Goal: Task Accomplishment & Management: Complete application form

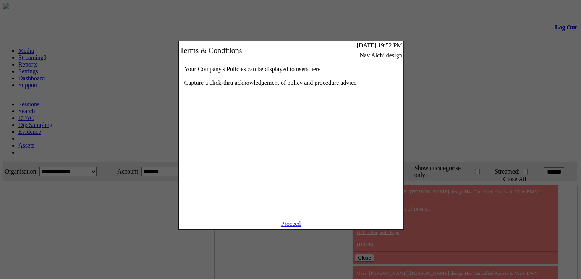
click at [284, 227] on link "Proceed" at bounding box center [291, 223] width 20 height 6
click at [287, 227] on link "Proceed" at bounding box center [291, 223] width 20 height 6
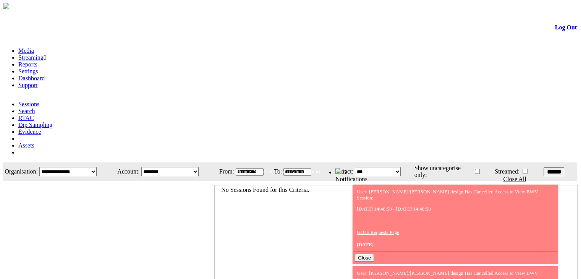
click at [41, 128] on link "Evidence" at bounding box center [29, 131] width 23 height 6
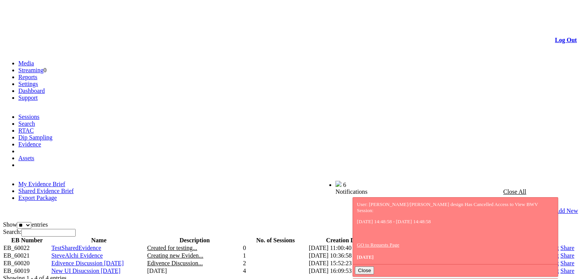
click at [560, 260] on link "Share" at bounding box center [567, 263] width 14 height 6
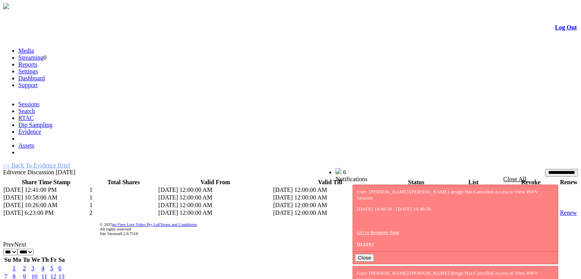
click at [445, 209] on td "List" at bounding box center [473, 213] width 57 height 8
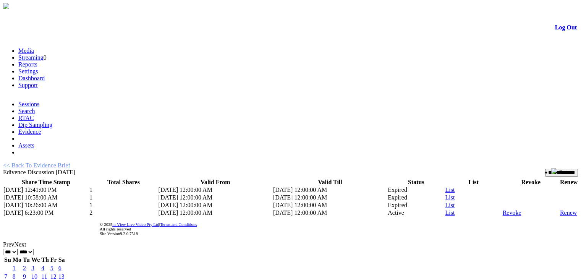
click at [445, 209] on link "List" at bounding box center [450, 212] width 10 height 6
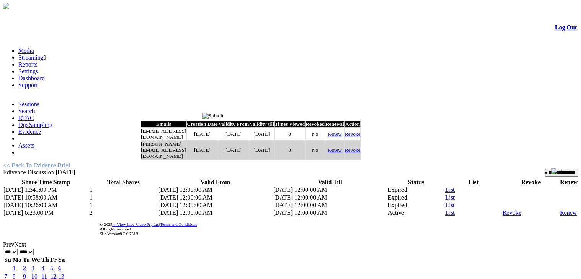
click at [342, 137] on link "Renew" at bounding box center [335, 134] width 14 height 6
type input "*********"
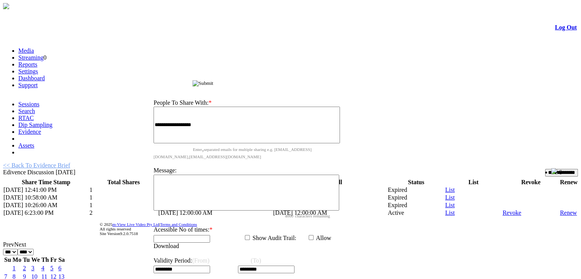
drag, startPoint x: 257, startPoint y: 117, endPoint x: 268, endPoint y: 70, distance: 47.6
click at [193, 80] on span "Share Evidence Brief" at bounding box center [170, 83] width 46 height 6
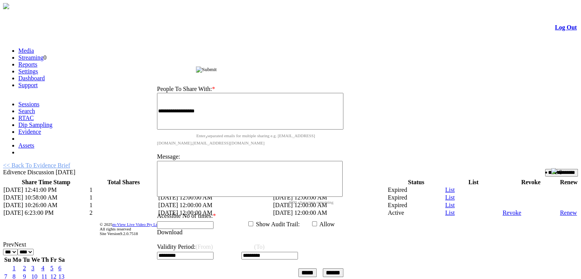
click at [223, 237] on td "Validity Period: (From) (To) ********* *********" at bounding box center [250, 252] width 187 height 30
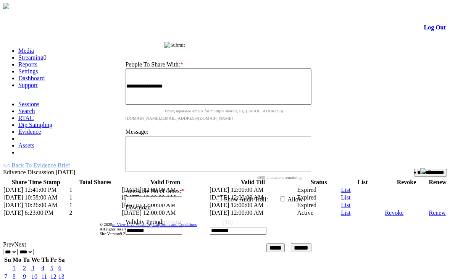
click at [175, 227] on input "*********" at bounding box center [154, 231] width 57 height 8
click at [184, 227] on span "*********" at bounding box center [155, 230] width 58 height 6
click at [192, 212] on td "Validity Period: (From) (To) ********* *********" at bounding box center [218, 227] width 187 height 30
click at [307, 243] on input "******" at bounding box center [301, 247] width 21 height 9
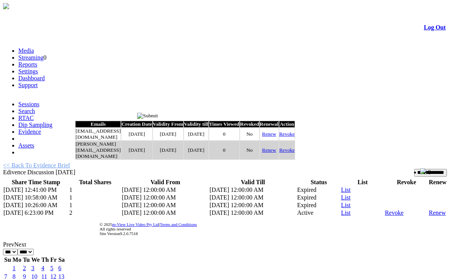
click at [158, 116] on input "image" at bounding box center [147, 116] width 21 height 6
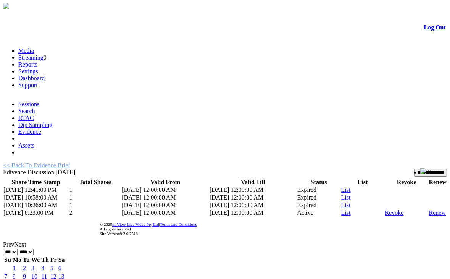
click at [418, 169] on input "**********" at bounding box center [430, 173] width 33 height 8
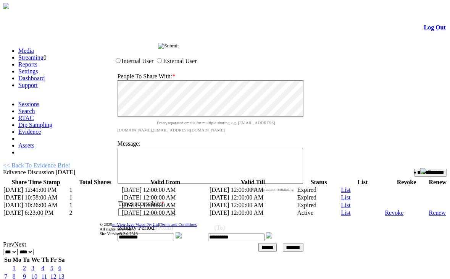
click at [179, 45] on input "image" at bounding box center [168, 46] width 21 height 6
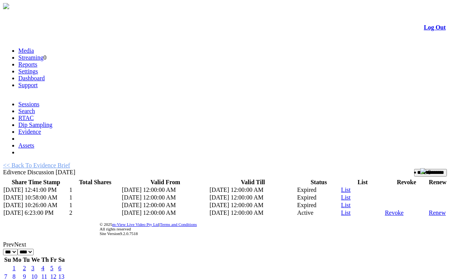
click at [342, 209] on link "List" at bounding box center [347, 212] width 10 height 6
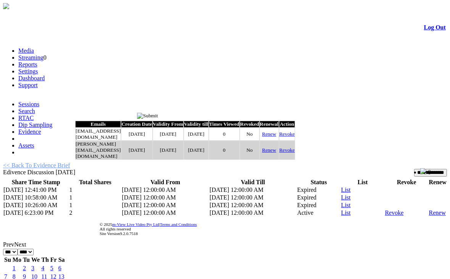
click at [277, 137] on link "Renew" at bounding box center [269, 134] width 14 height 6
type input "*********"
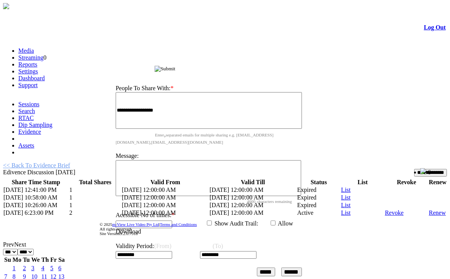
drag, startPoint x: 201, startPoint y: 117, endPoint x: 266, endPoint y: 29, distance: 108.9
click at [266, 64] on div "Share Evidence Brief" at bounding box center [211, 68] width 204 height 8
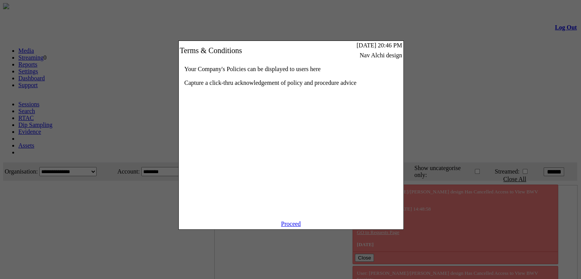
click at [293, 227] on link "Proceed" at bounding box center [291, 223] width 20 height 6
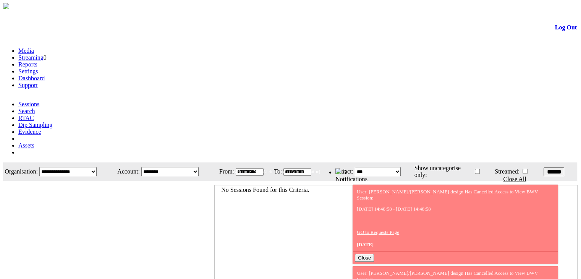
click at [41, 128] on link "Evidence" at bounding box center [29, 131] width 23 height 6
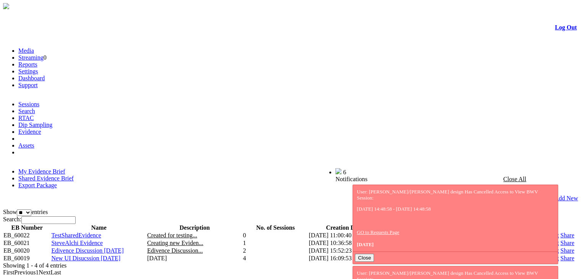
click at [560, 247] on link "Share" at bounding box center [567, 250] width 14 height 6
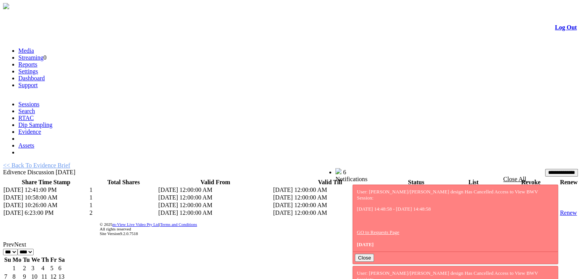
click at [445, 209] on link "List" at bounding box center [450, 212] width 10 height 6
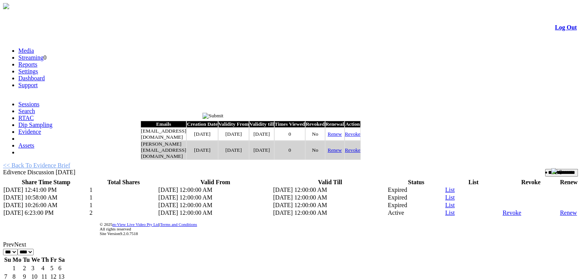
click at [342, 137] on link "Renew" at bounding box center [335, 134] width 14 height 6
type input "*********"
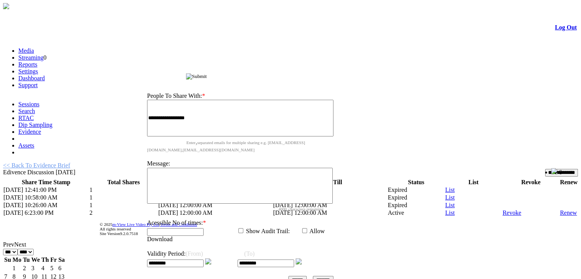
drag, startPoint x: 278, startPoint y: 117, endPoint x: 285, endPoint y: 58, distance: 59.2
click at [285, 71] on div "Share Evidence Brief" at bounding box center [242, 75] width 204 height 8
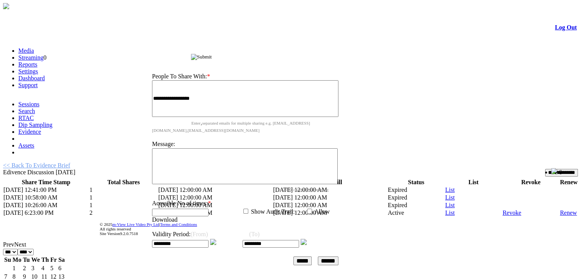
click img
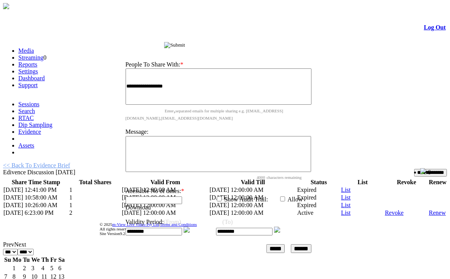
click img
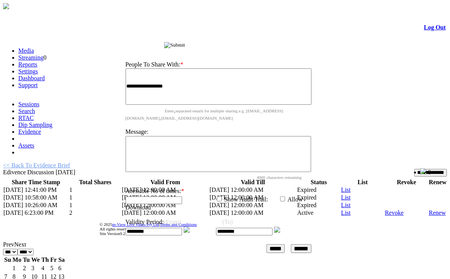
click img
click input "*********"
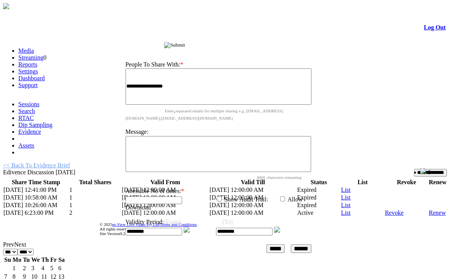
click input "*********"
click img
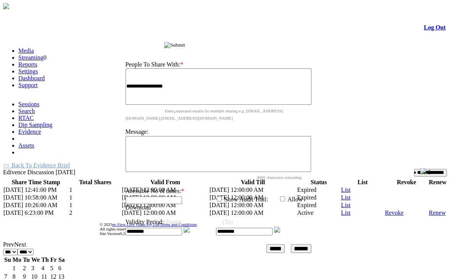
click img
click input "******"
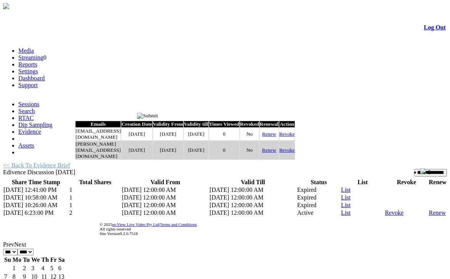
click input "image"
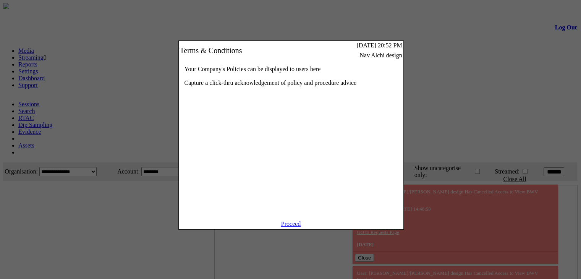
click at [288, 229] on div "Proceed" at bounding box center [291, 224] width 225 height 9
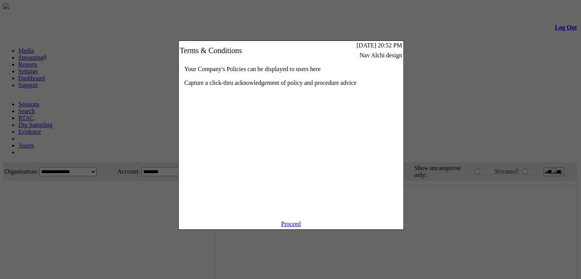
click at [290, 227] on link "Proceed" at bounding box center [291, 223] width 20 height 6
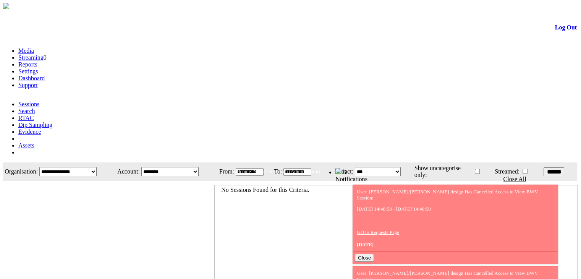
click at [41, 128] on link "Evidence" at bounding box center [29, 131] width 23 height 6
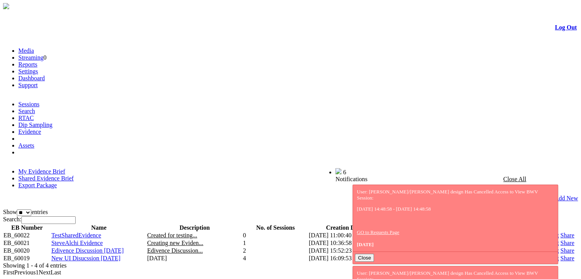
click at [560, 247] on link "Share" at bounding box center [567, 250] width 14 height 6
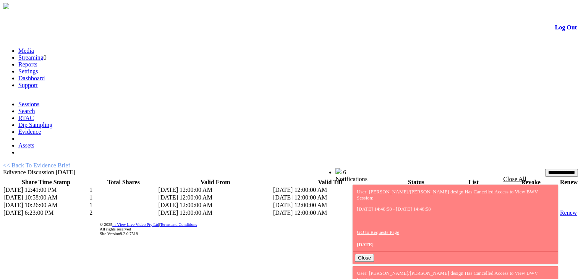
click at [445, 209] on link "List" at bounding box center [450, 212] width 10 height 6
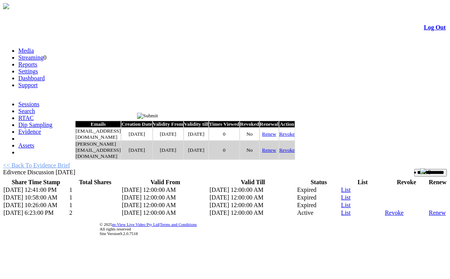
click at [277, 136] on link "Renew" at bounding box center [269, 134] width 14 height 6
click at [277, 137] on link "Renew" at bounding box center [269, 134] width 14 height 6
click at [158, 115] on input "image" at bounding box center [147, 116] width 21 height 6
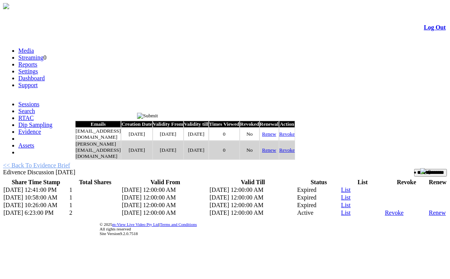
click at [158, 115] on input "image" at bounding box center [147, 116] width 21 height 6
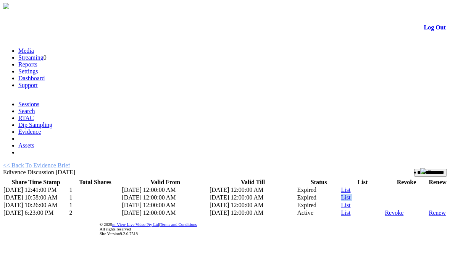
click at [371, 194] on td "List" at bounding box center [363, 198] width 44 height 8
click at [342, 209] on link "List" at bounding box center [347, 212] width 10 height 6
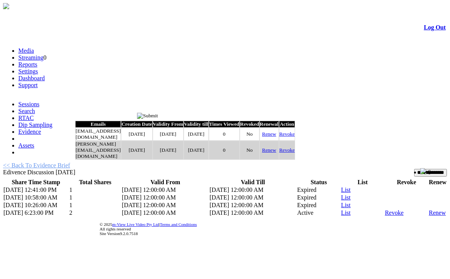
click at [277, 137] on link "Renew" at bounding box center [269, 134] width 14 height 6
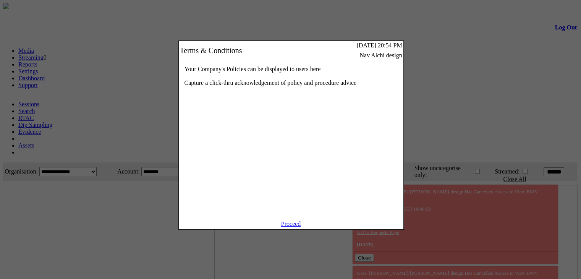
click at [287, 227] on link "Proceed" at bounding box center [291, 223] width 20 height 6
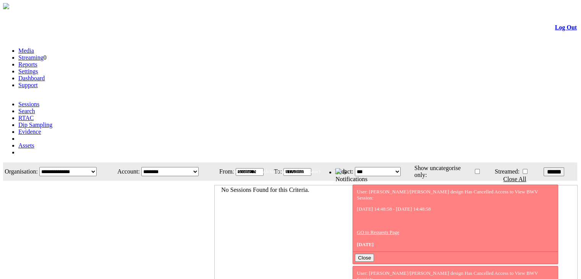
click at [41, 128] on link "Evidence" at bounding box center [29, 131] width 23 height 6
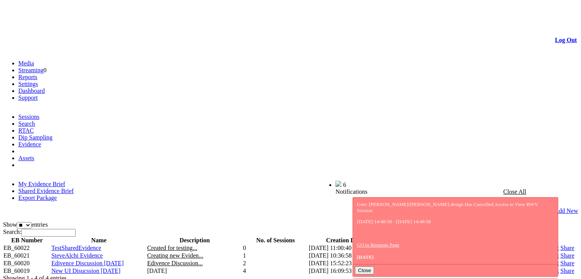
click at [560, 260] on link "Share" at bounding box center [567, 263] width 14 height 6
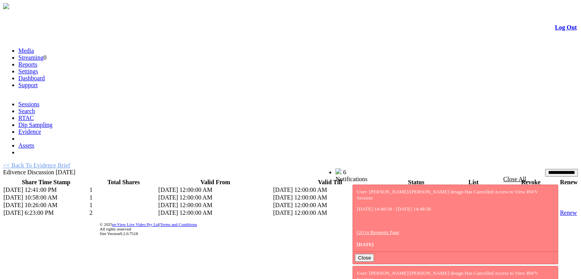
click at [445, 209] on link "List" at bounding box center [450, 212] width 10 height 6
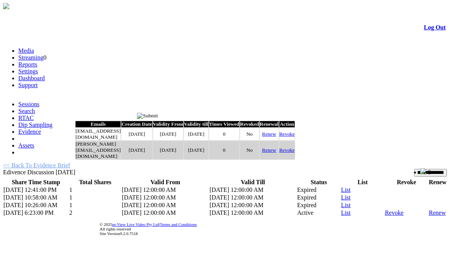
click at [277, 137] on link "Renew" at bounding box center [269, 134] width 14 height 6
type input "*********"
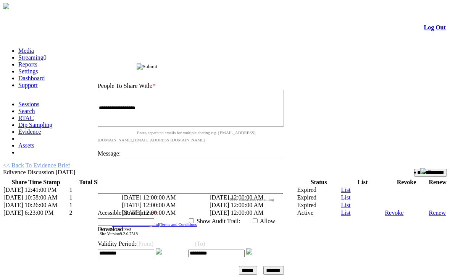
drag, startPoint x: 233, startPoint y: 116, endPoint x: 267, endPoint y: 41, distance: 81.9
click at [267, 62] on div "Share Evidence Brief" at bounding box center [193, 66] width 204 height 8
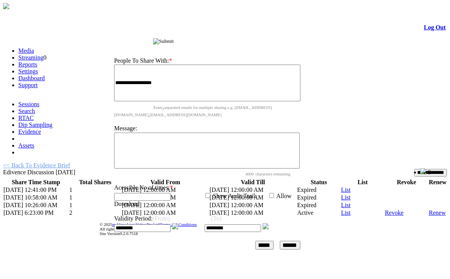
click at [178, 223] on img at bounding box center [175, 226] width 6 height 6
drag, startPoint x: 181, startPoint y: 202, endPoint x: 298, endPoint y: 225, distance: 119.3
click at [298, 225] on tbody "**********" at bounding box center [207, 150] width 187 height 199
click at [298, 241] on input "******" at bounding box center [290, 245] width 21 height 9
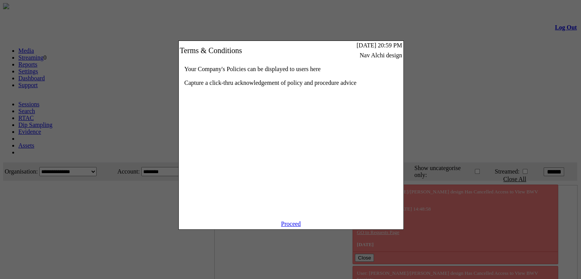
click at [288, 227] on link "Proceed" at bounding box center [291, 223] width 20 height 6
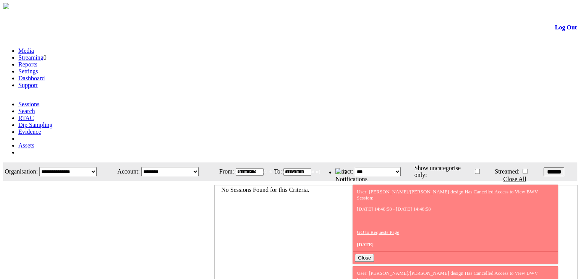
click at [41, 128] on link "Evidence" at bounding box center [29, 131] width 23 height 6
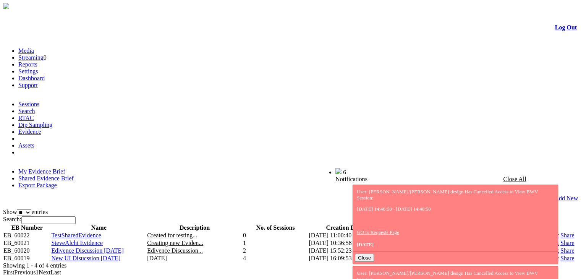
click at [560, 247] on link "Share" at bounding box center [567, 250] width 14 height 6
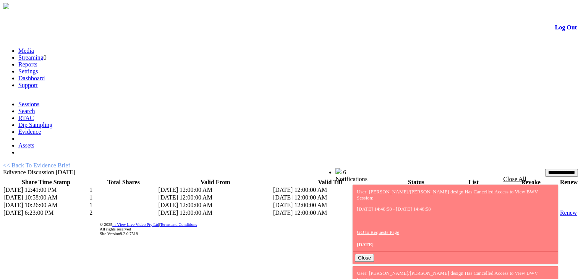
click at [445, 209] on link "List" at bounding box center [450, 212] width 10 height 6
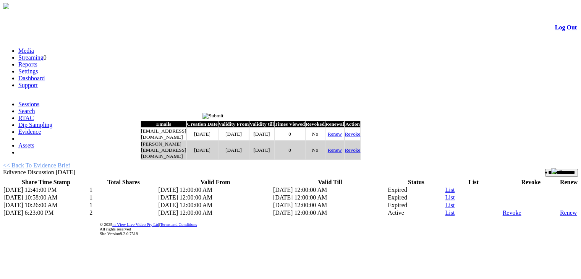
click at [342, 137] on link "Renew" at bounding box center [335, 134] width 14 height 6
type input "*********"
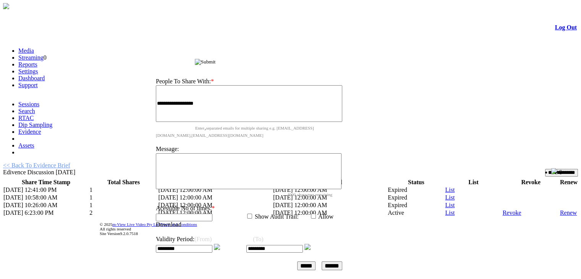
drag, startPoint x: 277, startPoint y: 120, endPoint x: 289, endPoint y: 63, distance: 57.7
click at [289, 63] on div "Share Evidence Brief" at bounding box center [251, 61] width 204 height 8
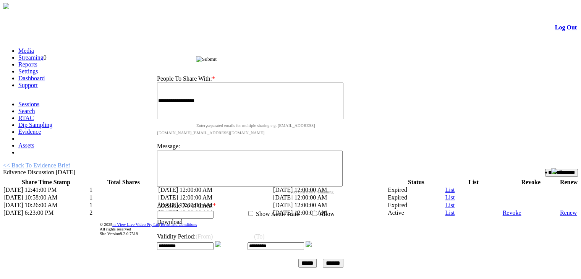
click at [221, 241] on img at bounding box center [218, 244] width 6 height 6
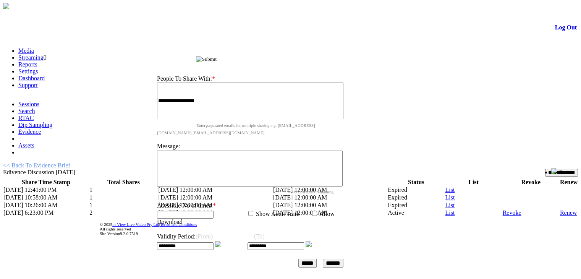
click at [221, 241] on img at bounding box center [218, 244] width 6 height 6
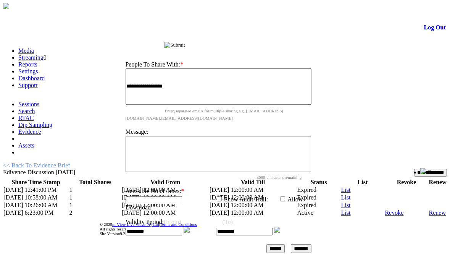
click at [190, 227] on img at bounding box center [187, 230] width 6 height 6
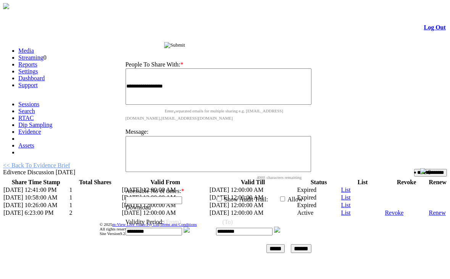
click at [190, 227] on img at bounding box center [187, 230] width 6 height 6
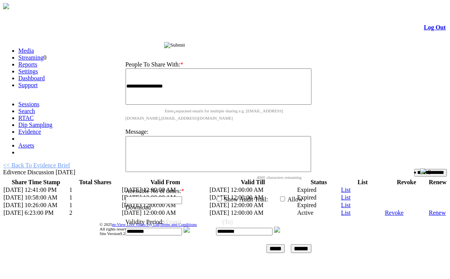
click at [185, 48] on input "image" at bounding box center [174, 45] width 21 height 6
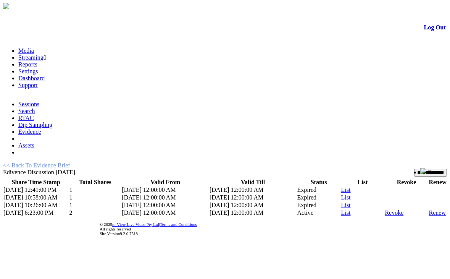
click at [421, 169] on input "**********" at bounding box center [430, 173] width 33 height 8
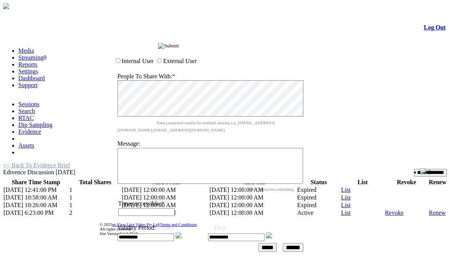
click at [182, 232] on img at bounding box center [179, 235] width 6 height 6
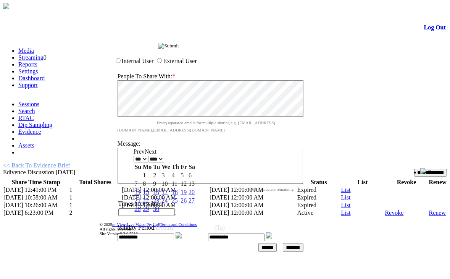
click at [182, 232] on img at bounding box center [179, 235] width 6 height 6
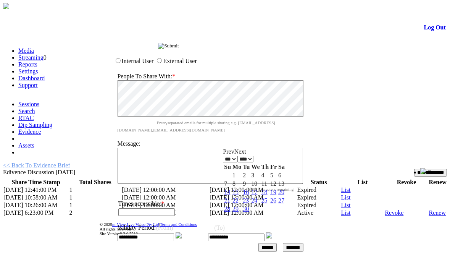
click at [257, 233] on input "**********" at bounding box center [236, 237] width 57 height 8
click at [171, 233] on input "**********" at bounding box center [146, 237] width 57 height 8
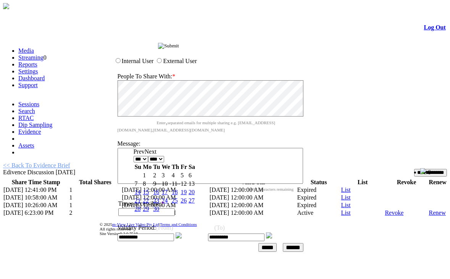
click at [182, 232] on img at bounding box center [179, 235] width 6 height 6
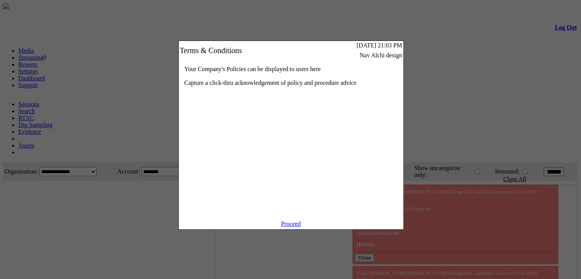
click at [287, 227] on link "Proceed" at bounding box center [291, 223] width 20 height 6
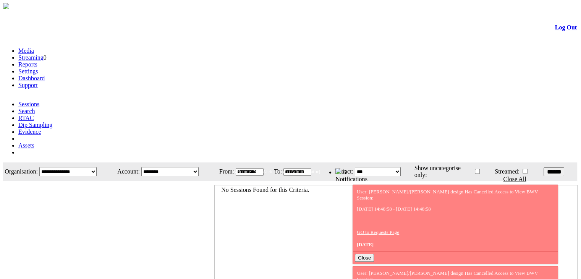
click at [41, 128] on link "Evidence" at bounding box center [29, 131] width 23 height 6
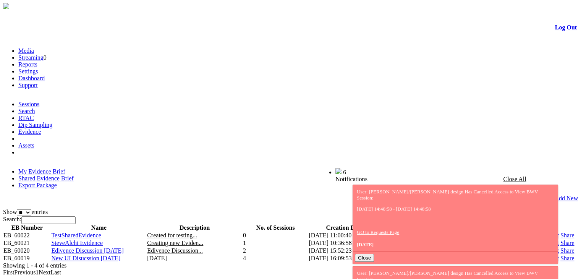
click at [560, 247] on link "Share" at bounding box center [567, 250] width 14 height 6
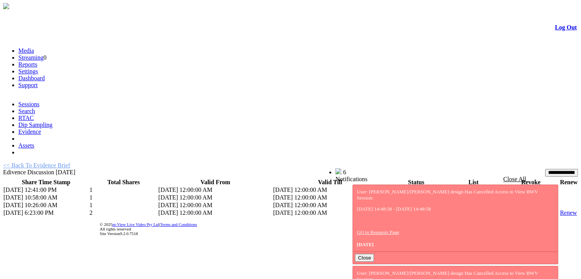
click at [445, 209] on link "List" at bounding box center [450, 212] width 10 height 6
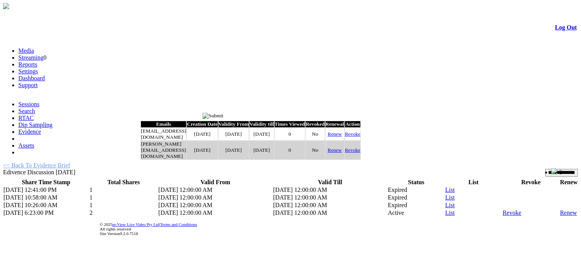
click at [342, 137] on link "Renew" at bounding box center [335, 134] width 14 height 6
type input "*********"
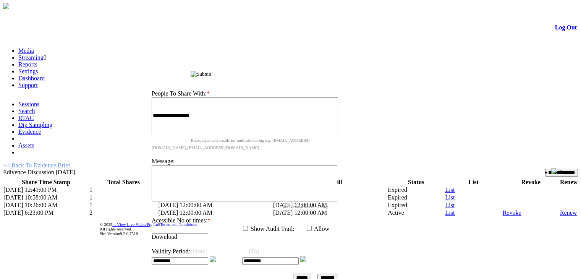
drag, startPoint x: 298, startPoint y: 115, endPoint x: 310, endPoint y: 48, distance: 68.7
click at [310, 69] on div "Share Evidence Brief" at bounding box center [247, 73] width 204 height 8
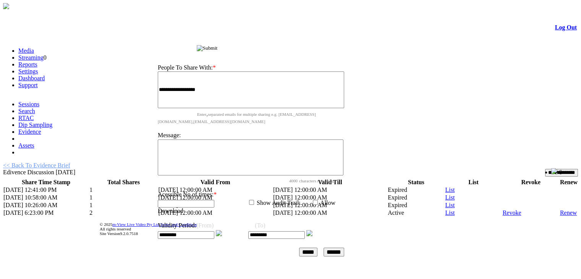
click at [222, 230] on img at bounding box center [219, 233] width 6 height 6
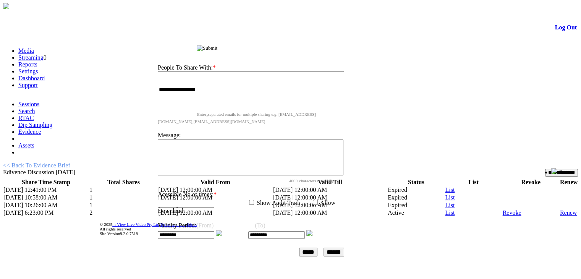
click at [222, 230] on img at bounding box center [219, 233] width 6 height 6
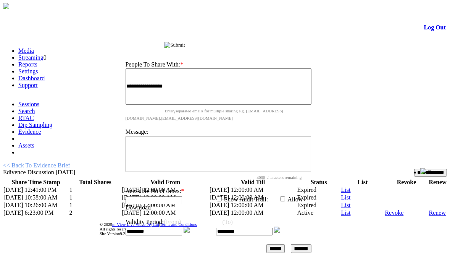
drag, startPoint x: 454, startPoint y: 198, endPoint x: 266, endPoint y: 177, distance: 189.5
click at [266, 188] on p "Acessible No of times: *" at bounding box center [217, 191] width 182 height 7
click at [190, 227] on img at bounding box center [187, 230] width 6 height 6
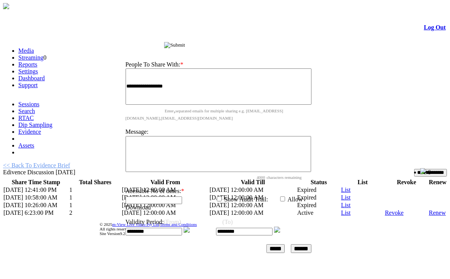
click at [190, 227] on img at bounding box center [187, 230] width 6 height 6
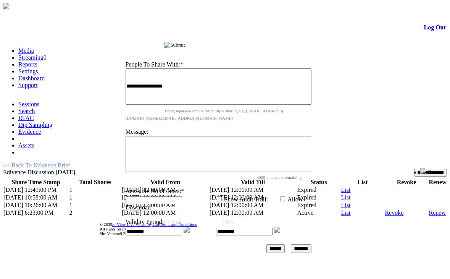
click at [190, 227] on img at bounding box center [187, 230] width 6 height 6
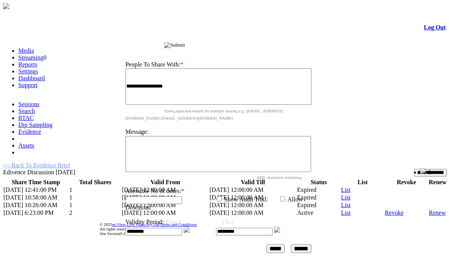
click at [190, 227] on img at bounding box center [187, 230] width 6 height 6
click at [185, 42] on input "image" at bounding box center [174, 45] width 21 height 6
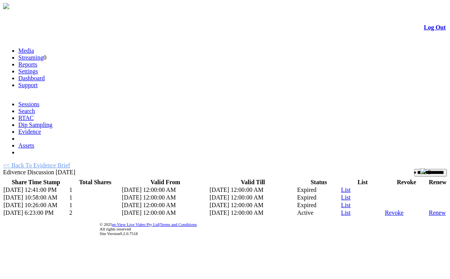
click at [417, 169] on input "**********" at bounding box center [430, 173] width 33 height 8
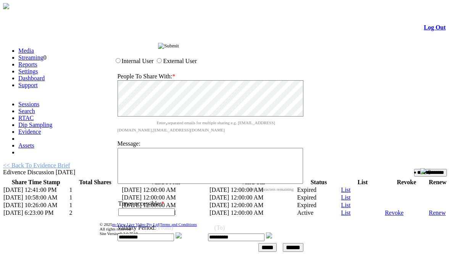
click at [182, 232] on img at bounding box center [179, 235] width 6 height 6
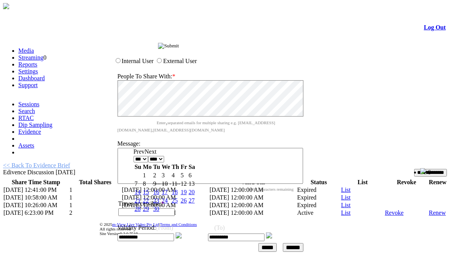
click at [182, 232] on img at bounding box center [179, 235] width 6 height 6
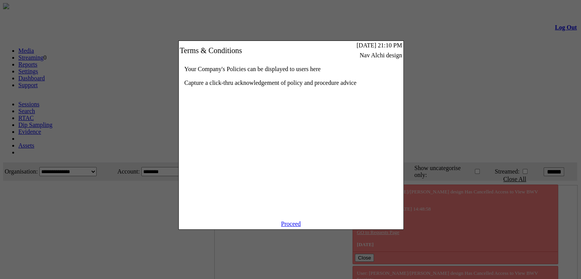
click at [293, 227] on link "Proceed" at bounding box center [291, 223] width 20 height 6
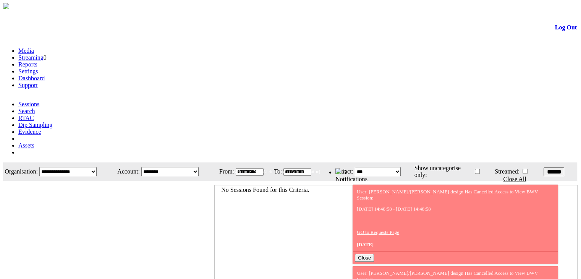
click at [41, 128] on link "Evidence" at bounding box center [29, 131] width 23 height 6
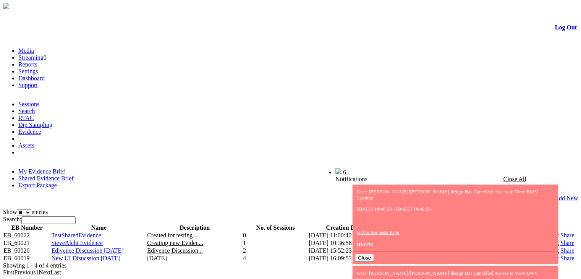
click at [560, 247] on link "Share" at bounding box center [567, 250] width 14 height 6
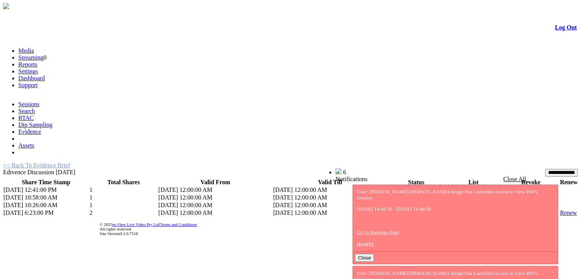
click at [445, 209] on link "List" at bounding box center [450, 212] width 10 height 6
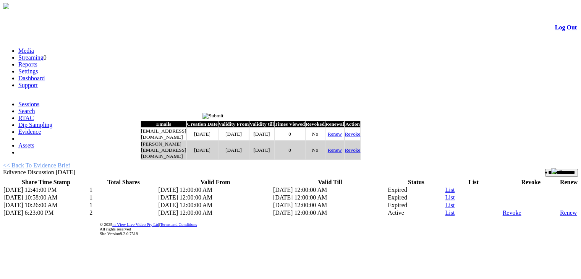
click at [342, 137] on link "Renew" at bounding box center [335, 134] width 14 height 6
type input "*********"
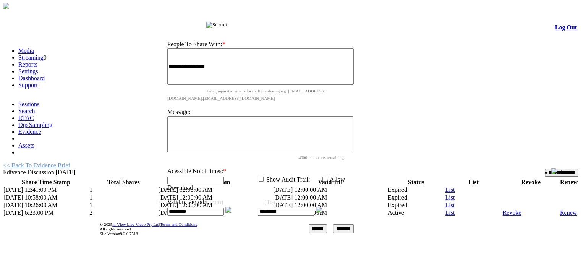
drag, startPoint x: 302, startPoint y: 118, endPoint x: 324, endPoint y: 27, distance: 93.5
click at [324, 27] on div "Share Evidence Brief" at bounding box center [262, 24] width 204 height 8
click at [232, 207] on img at bounding box center [228, 210] width 6 height 6
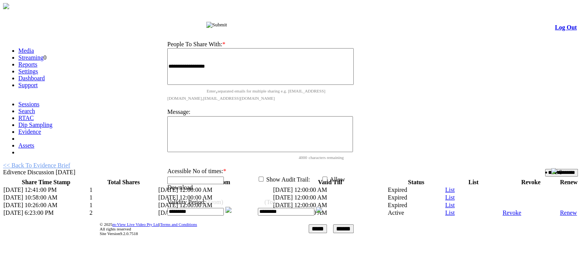
click at [232, 207] on img at bounding box center [228, 210] width 6 height 6
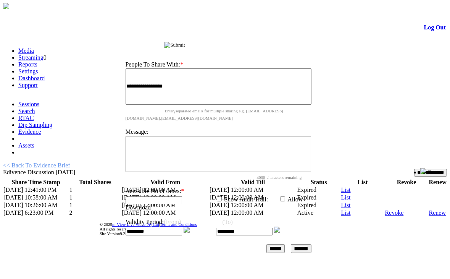
click at [190, 227] on img at bounding box center [187, 230] width 6 height 6
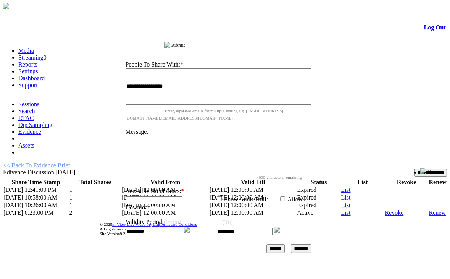
click at [190, 227] on img at bounding box center [187, 230] width 6 height 6
click at [259, 228] on input "*********" at bounding box center [244, 232] width 57 height 8
click at [174, 228] on input "*********" at bounding box center [154, 232] width 57 height 8
click at [190, 227] on img at bounding box center [187, 230] width 6 height 6
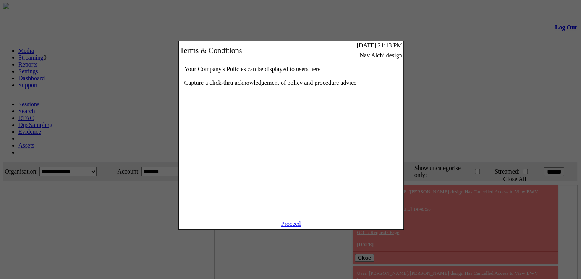
click at [299, 227] on link "Proceed" at bounding box center [291, 223] width 20 height 6
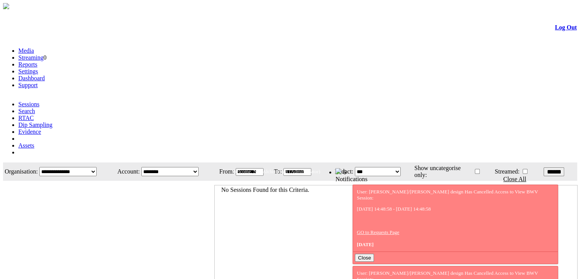
click at [41, 128] on link "Evidence" at bounding box center [29, 131] width 23 height 6
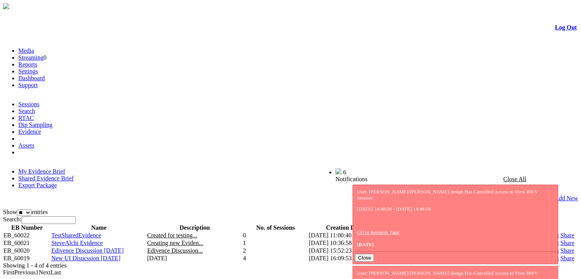
click at [560, 247] on link "Share" at bounding box center [567, 250] width 14 height 6
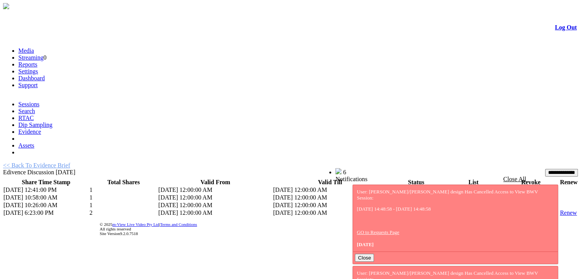
click at [445, 209] on link "List" at bounding box center [450, 212] width 10 height 6
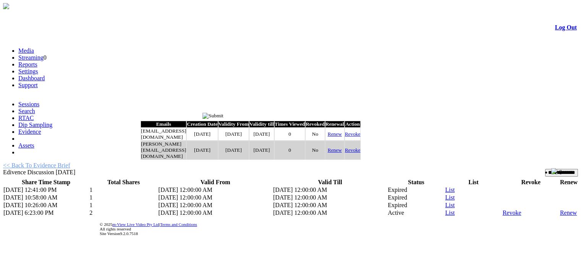
click at [342, 137] on link "Renew" at bounding box center [335, 134] width 14 height 6
type input "*********"
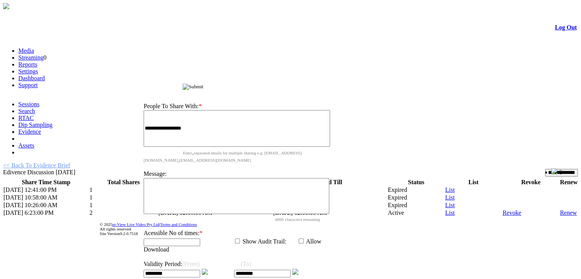
drag, startPoint x: 254, startPoint y: 115, endPoint x: 259, endPoint y: 47, distance: 68.2
click at [183, 84] on span "Share Evidence Brief" at bounding box center [160, 87] width 46 height 6
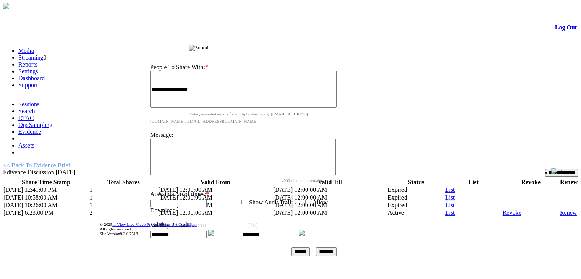
click at [214, 230] on img at bounding box center [211, 233] width 6 height 6
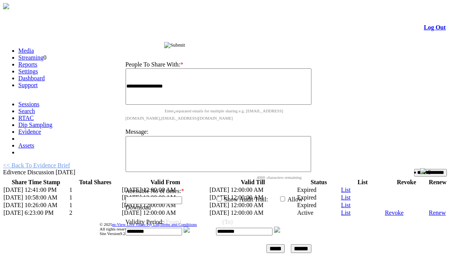
click at [190, 227] on img at bounding box center [187, 230] width 6 height 6
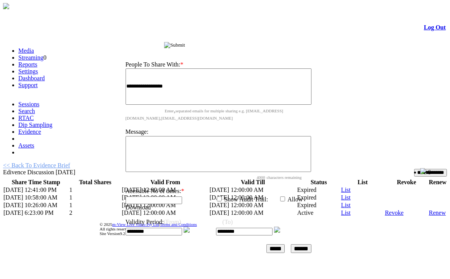
click at [190, 227] on img at bounding box center [187, 230] width 6 height 6
drag, startPoint x: 455, startPoint y: 59, endPoint x: 196, endPoint y: 204, distance: 297.6
click at [190, 227] on img at bounding box center [187, 230] width 6 height 6
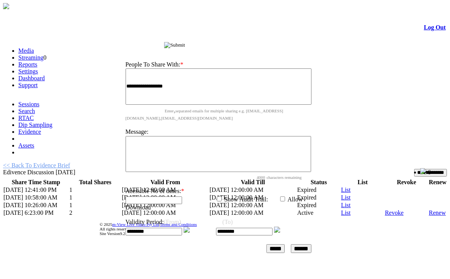
click at [190, 227] on img at bounding box center [187, 230] width 6 height 6
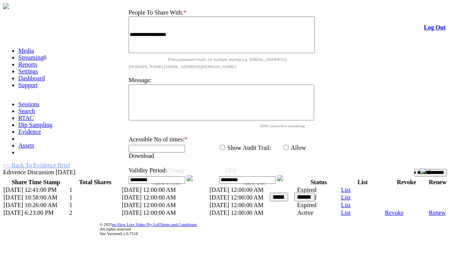
drag, startPoint x: 223, startPoint y: 46, endPoint x: 229, endPoint y: -8, distance: 53.8
click at [229, 0] on html "Evidence Brief Log Out Media Streaming 0 Reports Settings Dashboard Support RTAC" at bounding box center [225, 125] width 450 height 251
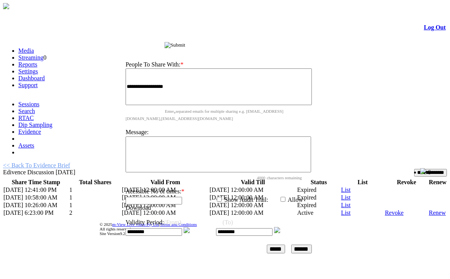
click at [190, 227] on img at bounding box center [187, 230] width 6 height 6
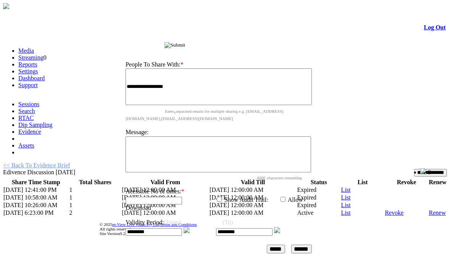
click at [190, 227] on img at bounding box center [187, 230] width 6 height 6
click at [190, 228] on link at bounding box center [187, 231] width 6 height 6
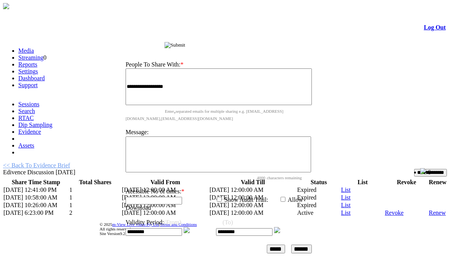
click at [190, 228] on link at bounding box center [187, 231] width 6 height 6
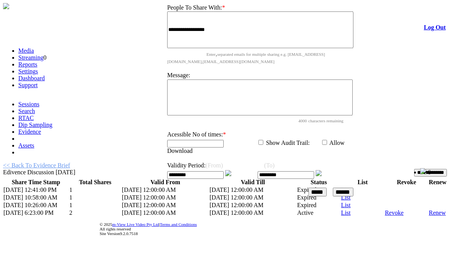
drag, startPoint x: 221, startPoint y: 45, endPoint x: 263, endPoint y: -12, distance: 70.5
click at [263, 0] on html "Evidence Brief Log Out Media Streaming 0 Reports Settings Dashboard Support RTAC" at bounding box center [225, 125] width 450 height 251
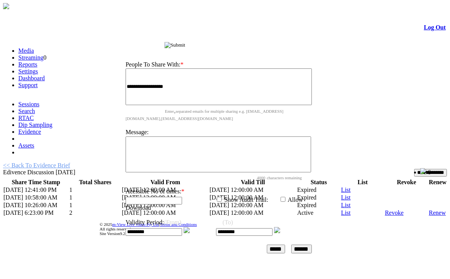
click at [190, 227] on img at bounding box center [187, 230] width 6 height 6
click at [312, 244] on input "******" at bounding box center [301, 248] width 21 height 9
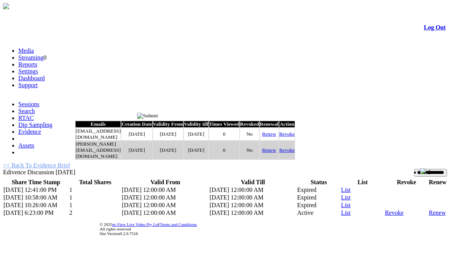
click at [277, 147] on link "Renew" at bounding box center [269, 150] width 14 height 6
type input "*********"
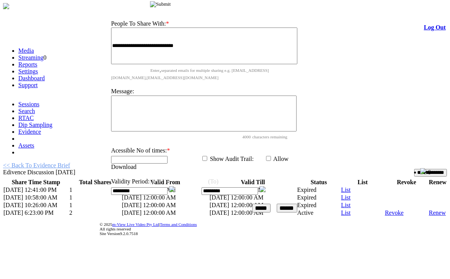
drag, startPoint x: 243, startPoint y: 115, endPoint x: 274, endPoint y: 3, distance: 116.1
click at [274, 3] on div "Share Evidence Brief" at bounding box center [206, 3] width 204 height 8
click at [175, 186] on img at bounding box center [172, 189] width 6 height 6
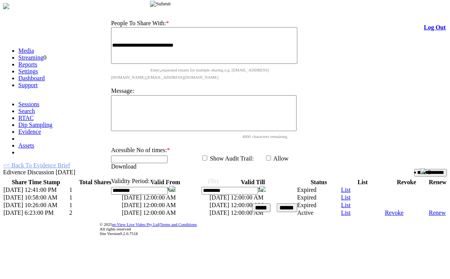
click at [175, 186] on img at bounding box center [172, 189] width 6 height 6
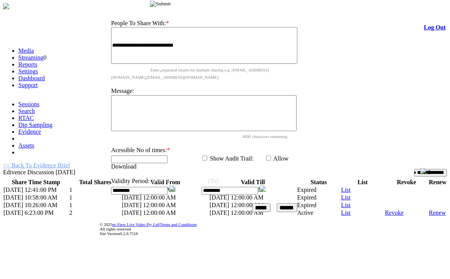
click at [171, 1] on input "image" at bounding box center [160, 4] width 21 height 6
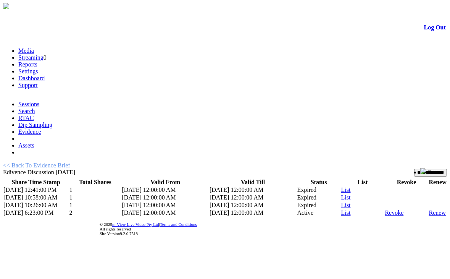
click at [414, 169] on input "**********" at bounding box center [430, 173] width 33 height 8
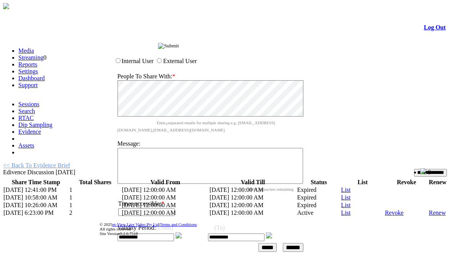
click at [182, 232] on img at bounding box center [179, 235] width 6 height 6
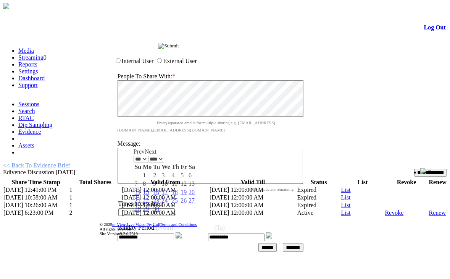
click at [182, 232] on img at bounding box center [179, 235] width 6 height 6
click at [179, 48] on input "image" at bounding box center [168, 46] width 21 height 6
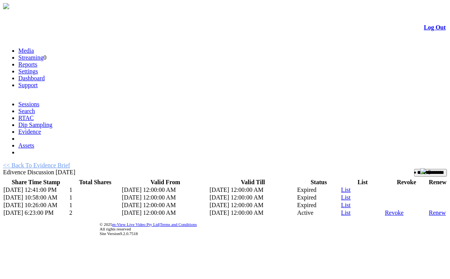
click at [344, 209] on link "List" at bounding box center [347, 212] width 10 height 6
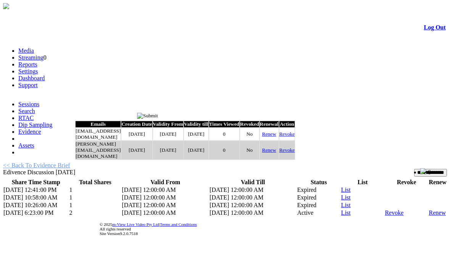
click at [277, 137] on link "Renew" at bounding box center [269, 134] width 14 height 6
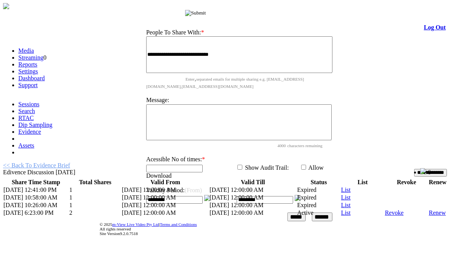
drag, startPoint x: 189, startPoint y: 118, endPoint x: 259, endPoint y: 12, distance: 127.0
click at [185, 12] on span "Share Evidence Brief" at bounding box center [162, 13] width 46 height 6
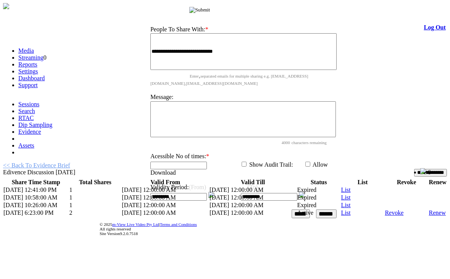
click at [215, 192] on img at bounding box center [212, 195] width 6 height 6
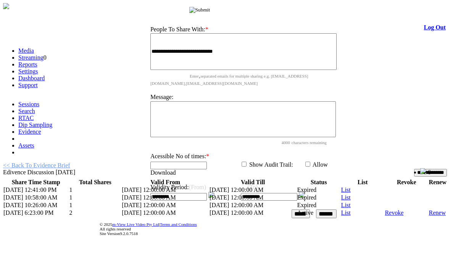
click at [215, 192] on img at bounding box center [212, 195] width 6 height 6
click at [210, 11] on input "image" at bounding box center [199, 10] width 21 height 6
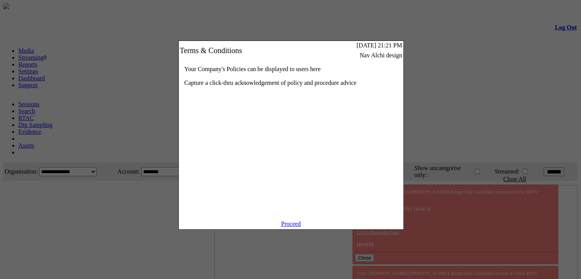
click at [288, 227] on link "Proceed" at bounding box center [291, 223] width 20 height 6
click at [301, 227] on link "Proceed" at bounding box center [291, 223] width 20 height 6
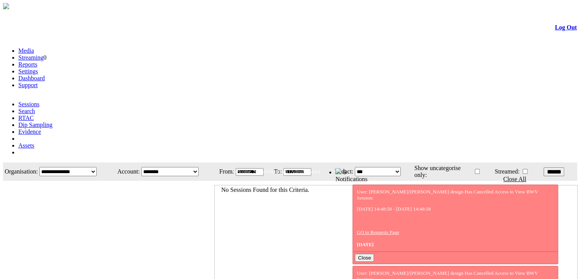
click at [41, 128] on link "Evidence" at bounding box center [29, 131] width 23 height 6
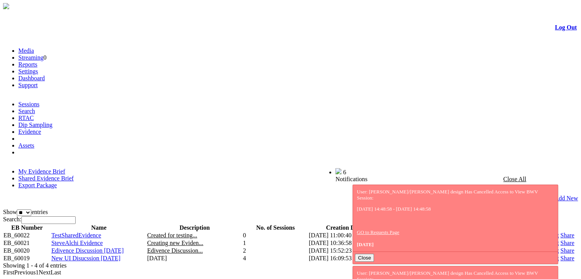
click at [560, 247] on link "Share" at bounding box center [567, 250] width 14 height 6
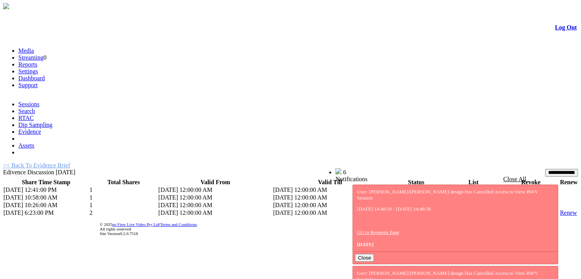
click at [445, 209] on link "List" at bounding box center [450, 212] width 10 height 6
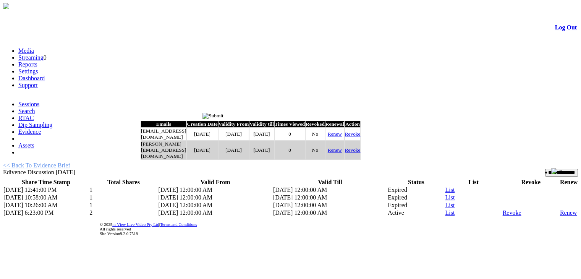
click at [342, 137] on link "Renew" at bounding box center [335, 134] width 14 height 6
type input "*********"
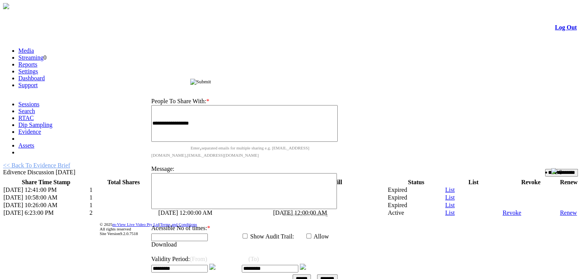
drag, startPoint x: 269, startPoint y: 114, endPoint x: 280, endPoint y: 60, distance: 54.8
click at [280, 77] on div "Share Evidence Brief" at bounding box center [246, 81] width 204 height 8
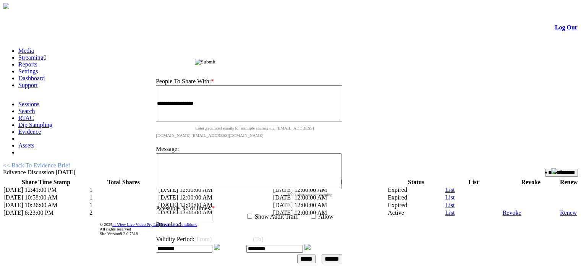
click at [220, 244] on img at bounding box center [217, 247] width 6 height 6
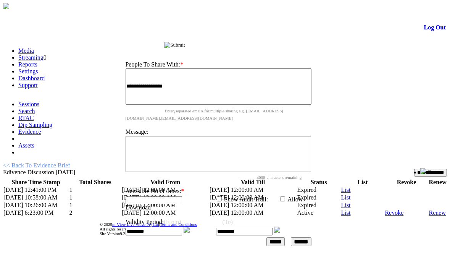
click at [312, 237] on input "******" at bounding box center [301, 241] width 21 height 9
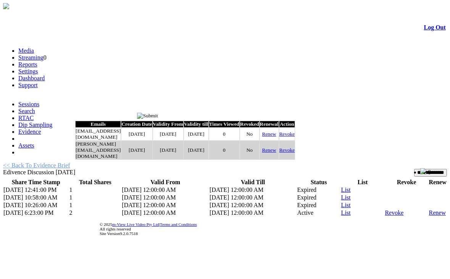
click at [158, 115] on input "image" at bounding box center [147, 116] width 21 height 6
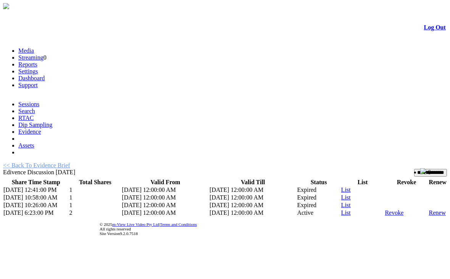
click at [414, 169] on input "**********" at bounding box center [430, 173] width 33 height 8
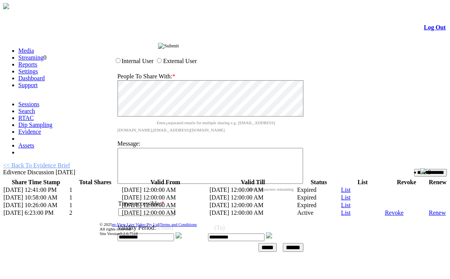
click at [179, 45] on input "image" at bounding box center [168, 46] width 21 height 6
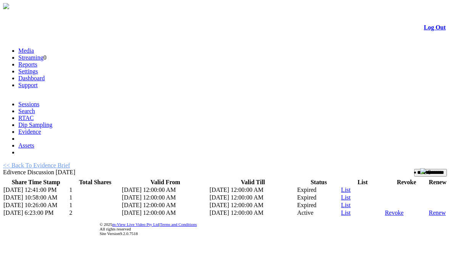
click at [342, 209] on link "List" at bounding box center [347, 212] width 10 height 6
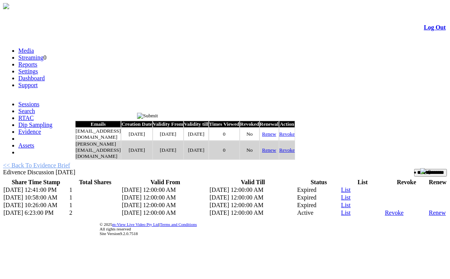
click at [277, 137] on link "Renew" at bounding box center [269, 134] width 14 height 6
type input "*********"
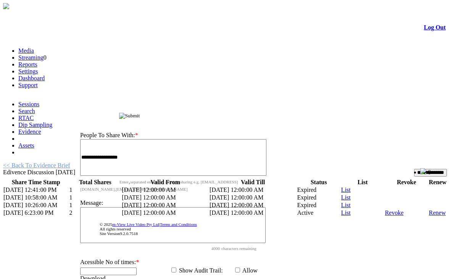
drag, startPoint x: 244, startPoint y: 117, endPoint x: 260, endPoint y: 39, distance: 79.4
click at [260, 111] on div "Share Evidence Brief" at bounding box center [175, 115] width 204 height 8
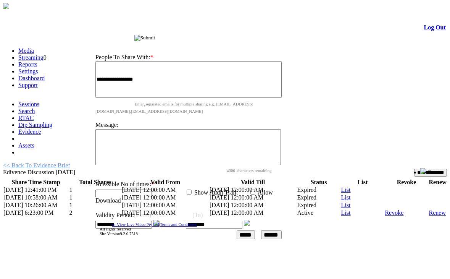
click at [155, 36] on input "image" at bounding box center [144, 38] width 21 height 6
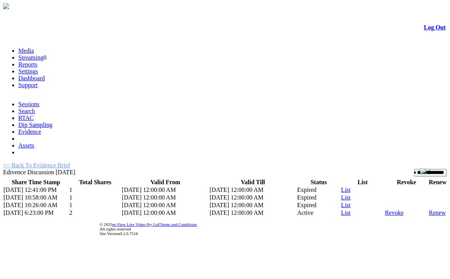
click at [414, 169] on input "**********" at bounding box center [430, 173] width 33 height 8
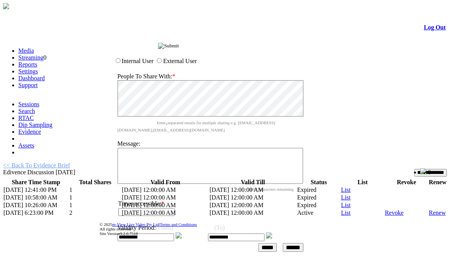
click at [304, 243] on input "******" at bounding box center [293, 247] width 21 height 9
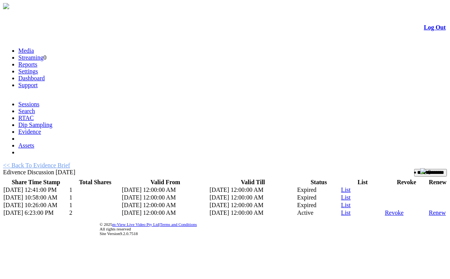
click at [342, 202] on link "List" at bounding box center [347, 205] width 10 height 6
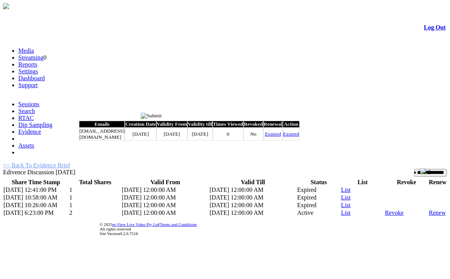
click at [281, 137] on link "Expired" at bounding box center [273, 134] width 16 height 6
drag, startPoint x: 324, startPoint y: 141, endPoint x: 341, endPoint y: 142, distance: 16.5
click at [283, 141] on td "Expired" at bounding box center [273, 134] width 19 height 13
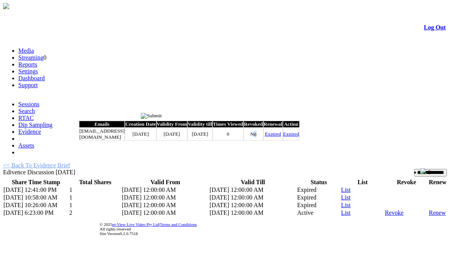
drag, startPoint x: 313, startPoint y: 138, endPoint x: 301, endPoint y: 139, distance: 12.6
click at [264, 139] on td "No" at bounding box center [254, 134] width 20 height 13
click at [283, 135] on td "Expired" at bounding box center [273, 134] width 19 height 13
click at [162, 115] on input "image" at bounding box center [151, 116] width 21 height 6
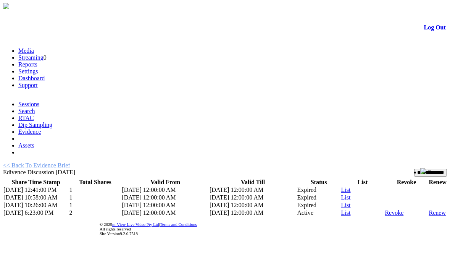
click at [342, 209] on link "List" at bounding box center [347, 212] width 10 height 6
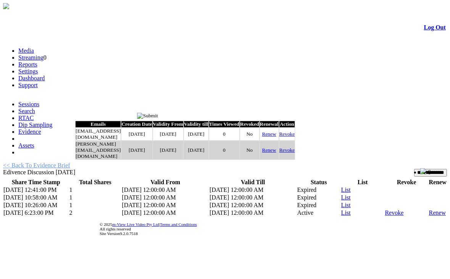
click at [277, 137] on link "Renew" at bounding box center [269, 134] width 14 height 6
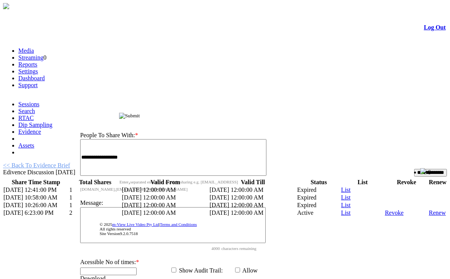
scroll to position [14, 0]
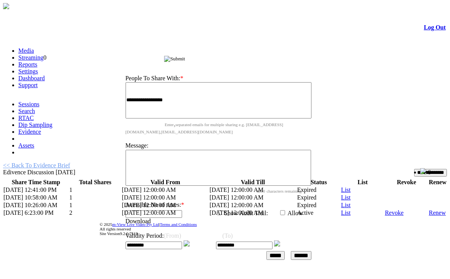
click at [190, 240] on img at bounding box center [187, 243] width 6 height 6
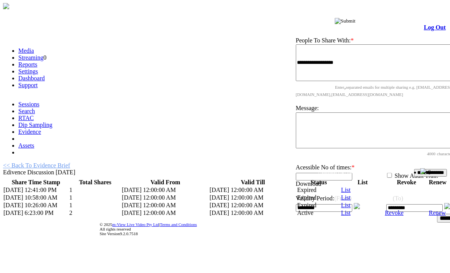
drag, startPoint x: 229, startPoint y: 47, endPoint x: 410, endPoint y: -3, distance: 187.4
click at [410, 0] on html "Evidence Brief Log Out Media Streaming 0 Reports Settings Dashboard Support RTAC" at bounding box center [225, 125] width 450 height 251
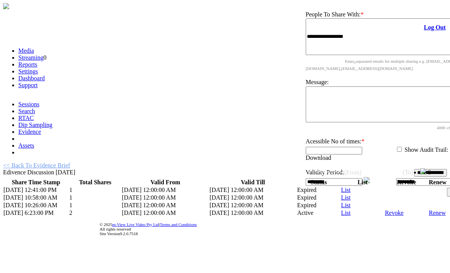
click at [370, 177] on img at bounding box center [367, 180] width 6 height 6
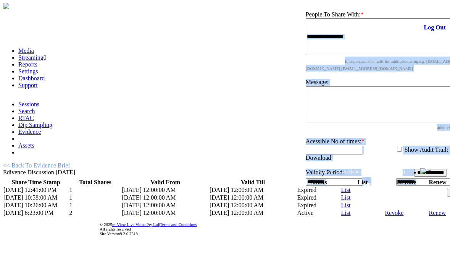
drag, startPoint x: 389, startPoint y: 2, endPoint x: 252, endPoint y: 69, distance: 152.7
click at [252, 162] on div "**********" at bounding box center [225, 189] width 444 height 55
click at [293, 87] on div at bounding box center [225, 146] width 450 height 293
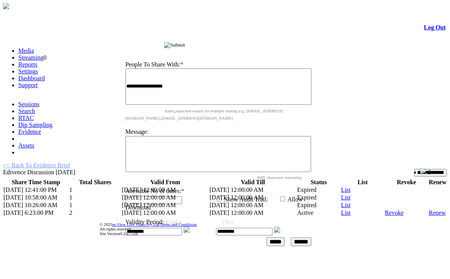
click at [429, 251] on html "Evidence Brief Log Out Media Streaming 0 Reports Settings Dashboard Support RTAC" at bounding box center [225, 125] width 450 height 251
click at [190, 227] on img at bounding box center [187, 230] width 6 height 6
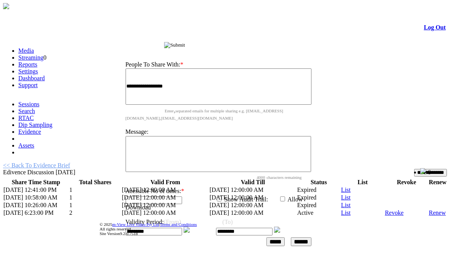
click at [190, 227] on img at bounding box center [187, 230] width 6 height 6
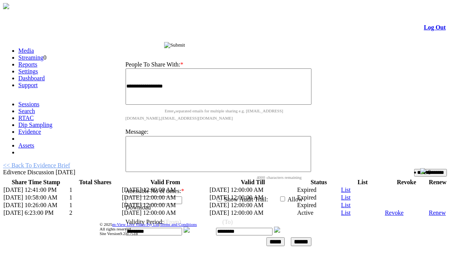
click at [190, 227] on img at bounding box center [187, 230] width 6 height 6
click at [310, 237] on input "******" at bounding box center [301, 241] width 21 height 9
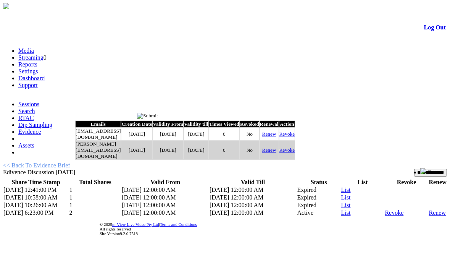
click at [158, 117] on input "image" at bounding box center [147, 116] width 21 height 6
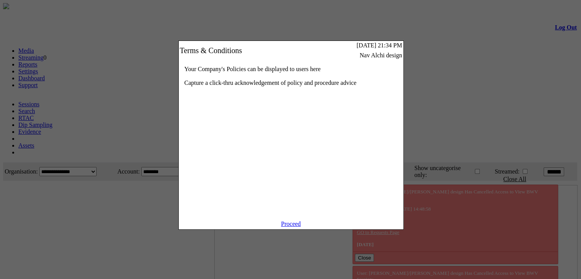
click at [298, 227] on link "Proceed" at bounding box center [291, 223] width 20 height 6
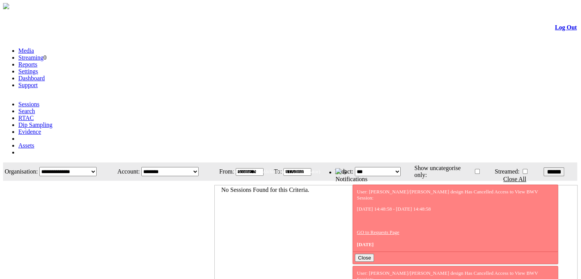
click at [41, 128] on link "Evidence" at bounding box center [29, 131] width 23 height 6
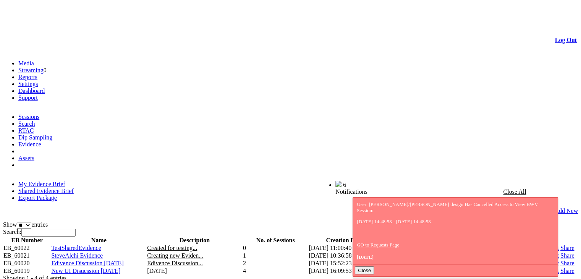
click at [560, 260] on link "Share" at bounding box center [567, 263] width 14 height 6
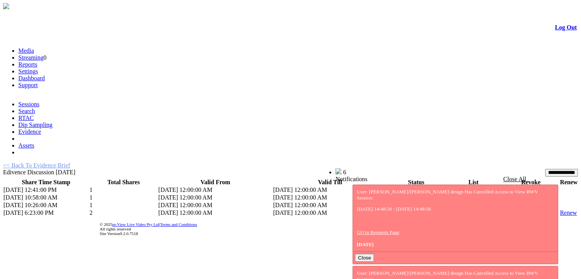
click at [445, 209] on link "List" at bounding box center [450, 212] width 10 height 6
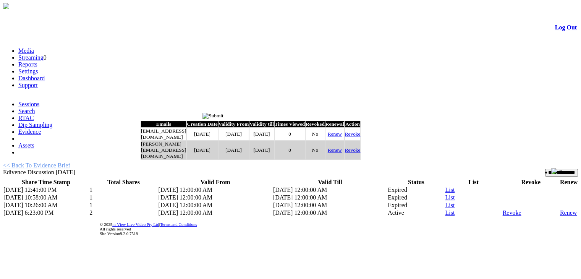
click at [342, 137] on link "Renew" at bounding box center [335, 134] width 14 height 6
type input "*********"
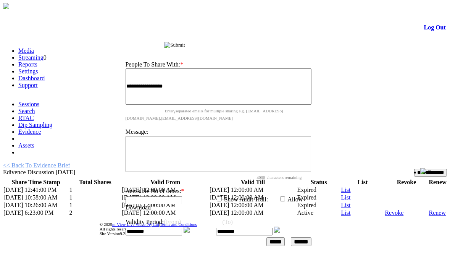
click at [190, 227] on img at bounding box center [187, 230] width 6 height 6
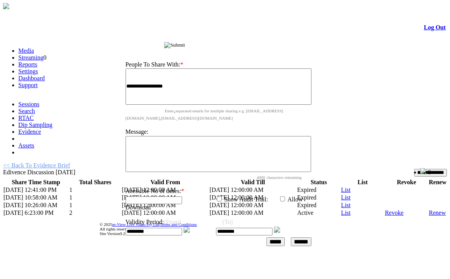
click at [190, 227] on img at bounding box center [187, 230] width 6 height 6
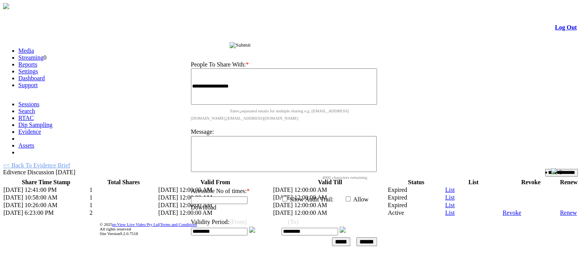
click at [255, 227] on img at bounding box center [252, 230] width 6 height 6
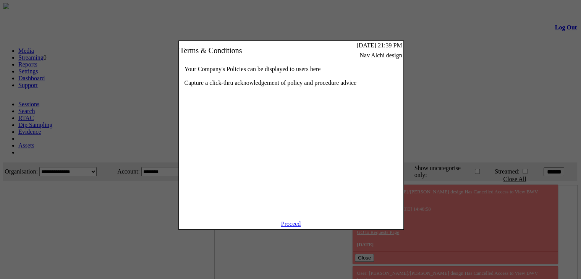
click at [292, 227] on link "Proceed" at bounding box center [291, 223] width 20 height 6
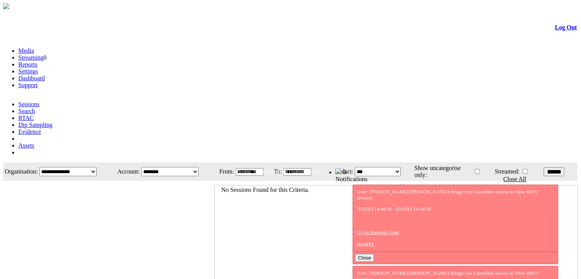
click at [41, 128] on link "Evidence" at bounding box center [29, 131] width 23 height 6
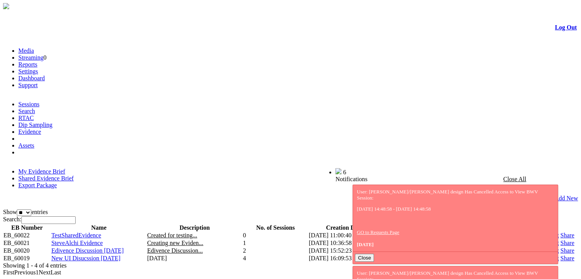
click at [560, 247] on link "Share" at bounding box center [567, 250] width 14 height 6
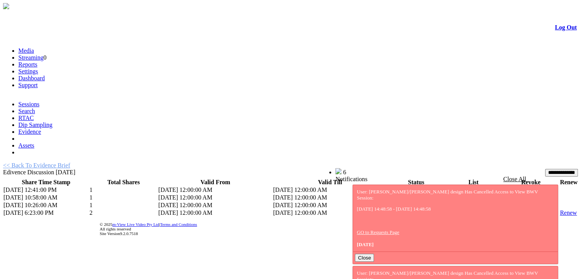
click at [445, 209] on link "List" at bounding box center [450, 212] width 10 height 6
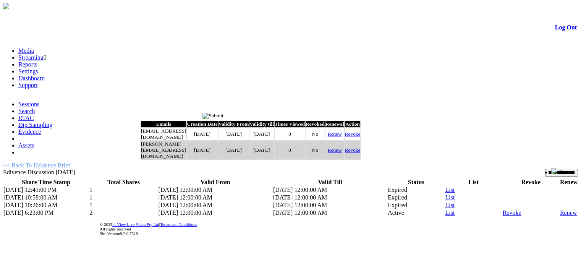
click at [342, 137] on link "Renew" at bounding box center [335, 134] width 14 height 6
type input "*********"
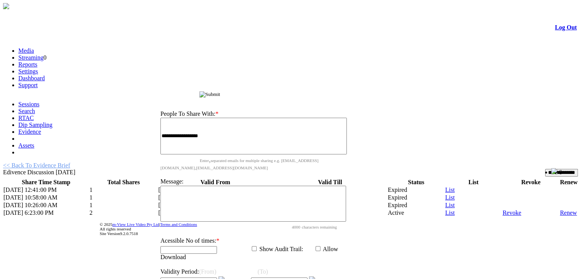
drag, startPoint x: 282, startPoint y: 118, endPoint x: 356, endPoint y: 36, distance: 110.7
click at [356, 89] on div "Share Evidence Brief" at bounding box center [256, 93] width 204 height 8
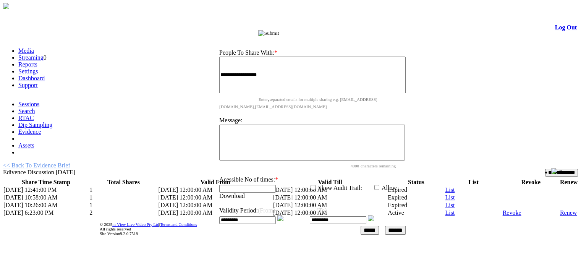
click at [283, 215] on img at bounding box center [280, 218] width 6 height 6
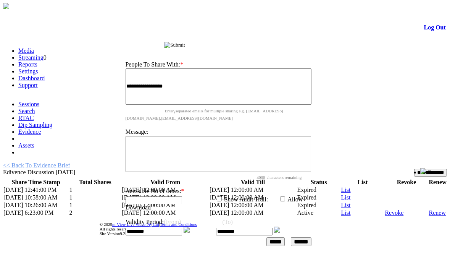
click at [190, 227] on img at bounding box center [187, 230] width 6 height 6
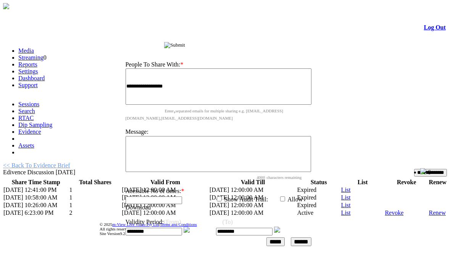
click at [190, 227] on img at bounding box center [187, 230] width 6 height 6
click at [280, 227] on img at bounding box center [277, 230] width 6 height 6
click at [270, 228] on input "*********" at bounding box center [244, 232] width 57 height 8
click at [182, 228] on input "*********" at bounding box center [154, 232] width 57 height 8
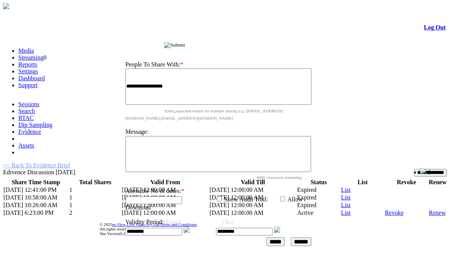
click at [307, 237] on input "******" at bounding box center [301, 241] width 21 height 9
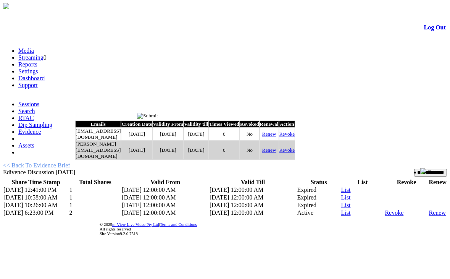
click at [158, 115] on input "image" at bounding box center [147, 116] width 21 height 6
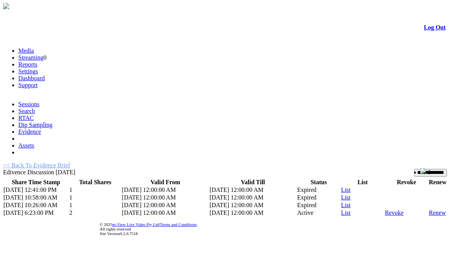
click at [427, 169] on input "**********" at bounding box center [430, 173] width 33 height 8
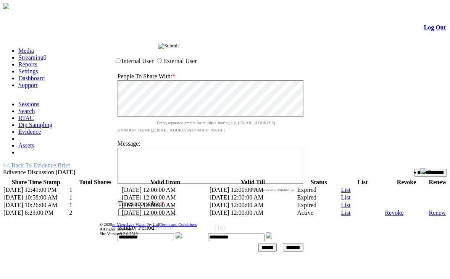
click at [182, 232] on img at bounding box center [179, 235] width 6 height 6
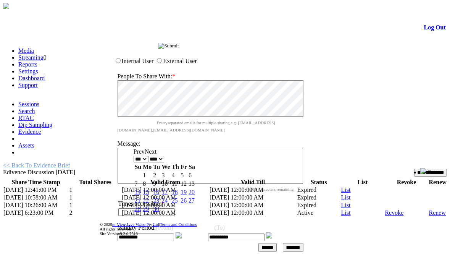
click at [182, 232] on img at bounding box center [179, 235] width 6 height 6
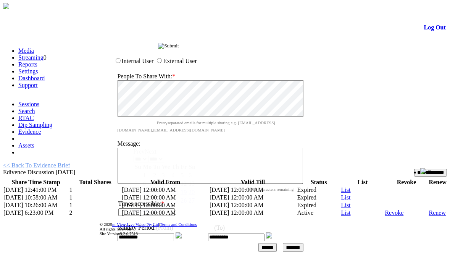
click at [182, 232] on img at bounding box center [179, 235] width 6 height 6
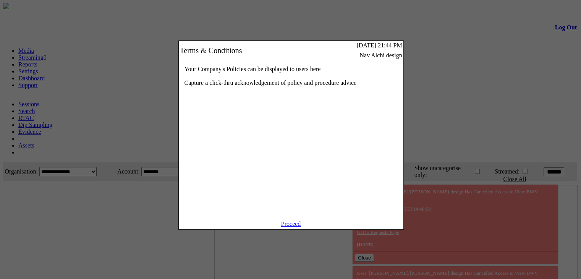
click at [288, 227] on link "Proceed" at bounding box center [291, 223] width 20 height 6
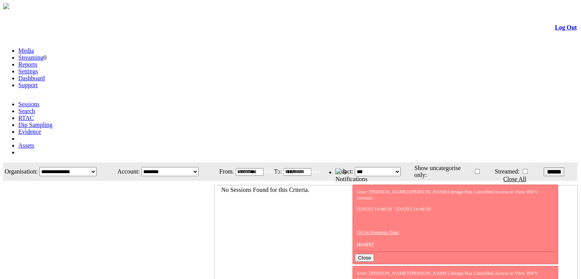
click at [41, 128] on link "Evidence" at bounding box center [29, 131] width 23 height 6
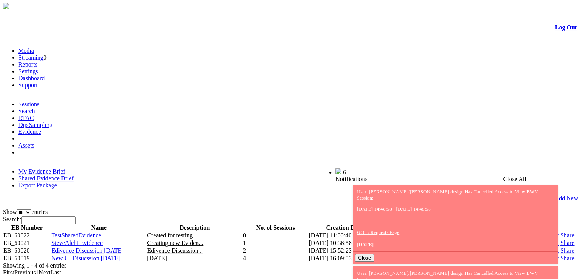
click at [560, 247] on link "Share" at bounding box center [567, 250] width 14 height 6
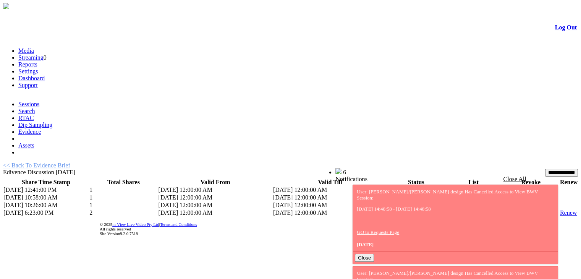
click at [445, 209] on link "List" at bounding box center [450, 212] width 10 height 6
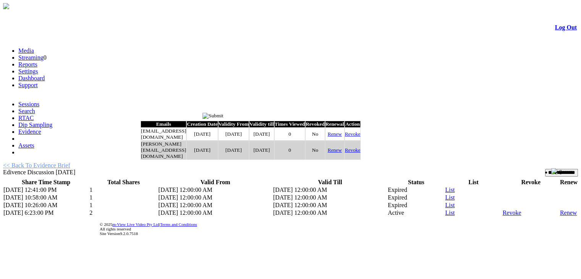
click at [342, 137] on link "Renew" at bounding box center [335, 134] width 14 height 6
type input "*********"
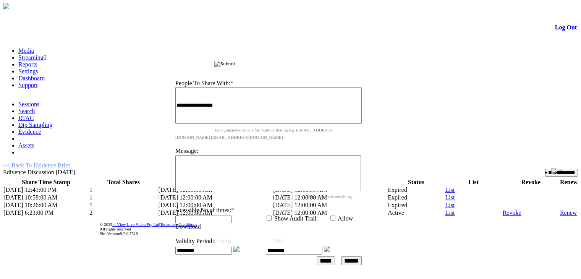
drag, startPoint x: 229, startPoint y: 118, endPoint x: 259, endPoint y: 60, distance: 65.6
click at [214, 61] on span "Share Evidence Brief" at bounding box center [191, 64] width 46 height 6
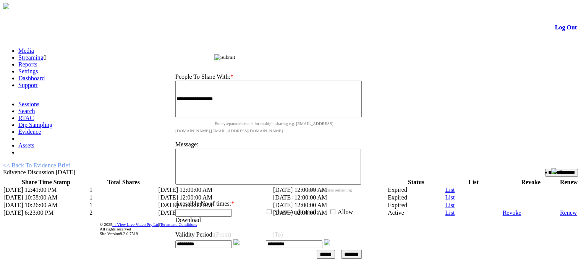
click at [240, 240] on link at bounding box center [236, 243] width 6 height 6
click at [240, 239] on img at bounding box center [236, 242] width 6 height 6
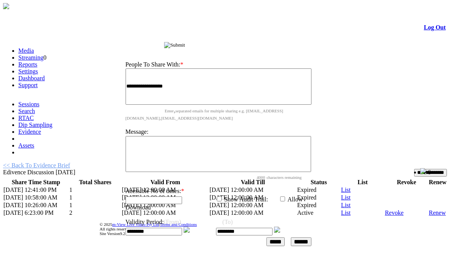
click at [190, 227] on img at bounding box center [187, 230] width 6 height 6
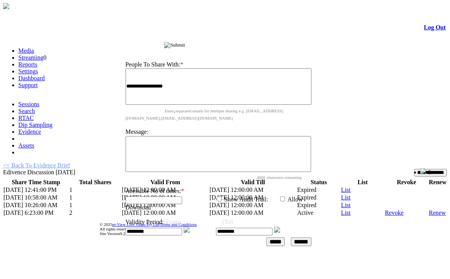
click at [185, 46] on input "image" at bounding box center [174, 45] width 21 height 6
click at [185, 45] on input "image" at bounding box center [174, 45] width 21 height 6
click at [185, 46] on input "image" at bounding box center [174, 45] width 21 height 6
click at [306, 237] on input "******" at bounding box center [301, 241] width 21 height 9
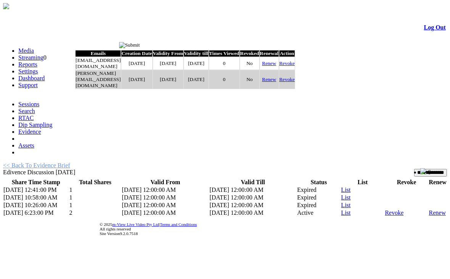
click at [140, 45] on input "image" at bounding box center [129, 45] width 21 height 6
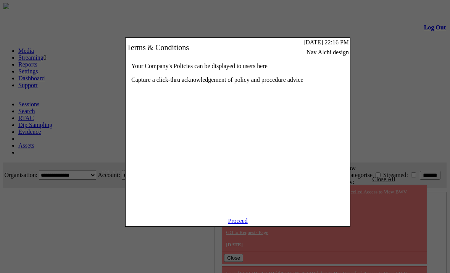
scroll to position [0, 23]
click at [236, 224] on link "Proceed" at bounding box center [238, 220] width 20 height 6
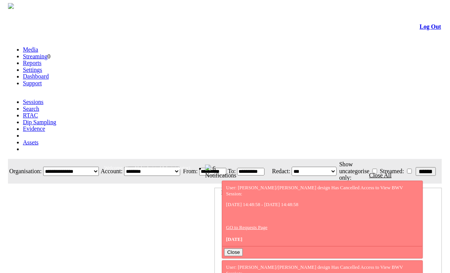
scroll to position [0, 23]
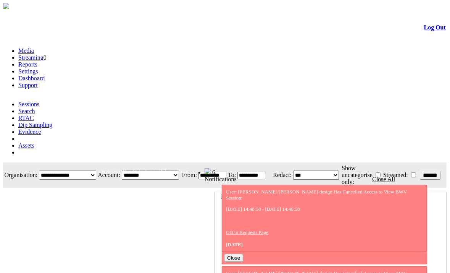
click at [41, 128] on link "Evidence" at bounding box center [29, 131] width 23 height 6
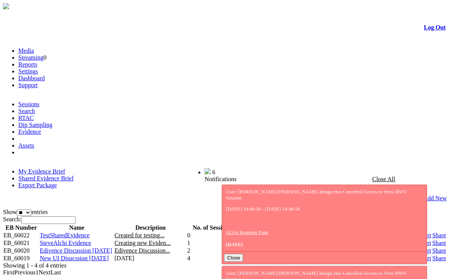
drag, startPoint x: 428, startPoint y: 154, endPoint x: 428, endPoint y: 161, distance: 7.3
click at [432, 247] on td "Share" at bounding box center [439, 251] width 15 height 8
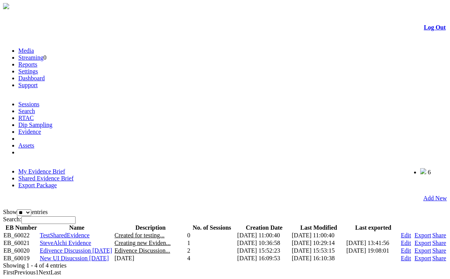
click at [433, 247] on link "Share" at bounding box center [440, 250] width 14 height 6
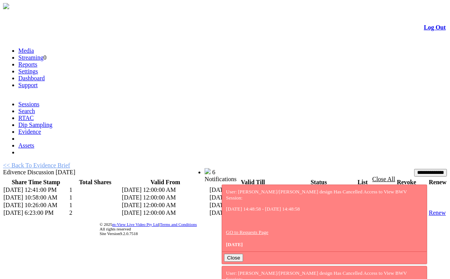
click at [416, 169] on input "**********" at bounding box center [430, 173] width 33 height 8
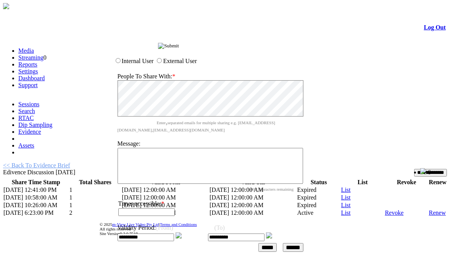
click at [182, 232] on img at bounding box center [179, 235] width 6 height 6
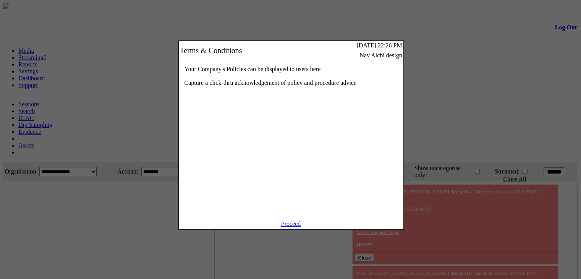
click at [288, 227] on link "Proceed" at bounding box center [291, 223] width 20 height 6
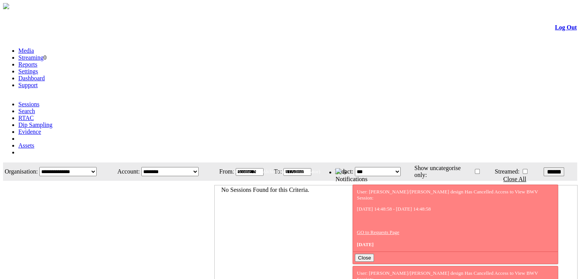
click at [41, 128] on link "Evidence" at bounding box center [29, 131] width 23 height 6
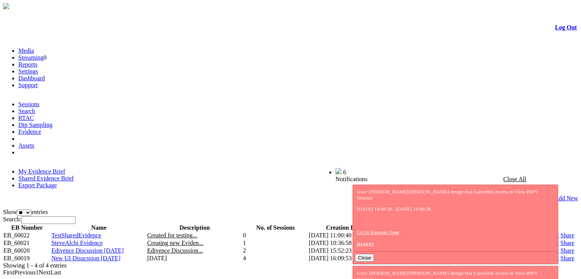
click at [560, 247] on link "Share" at bounding box center [567, 250] width 14 height 6
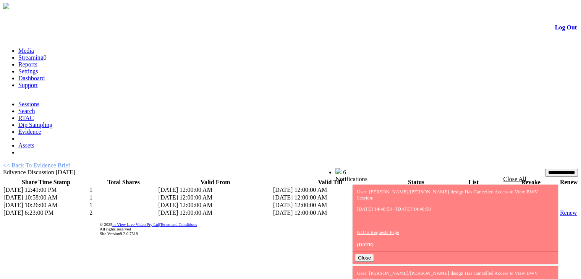
click at [445, 209] on link "List" at bounding box center [450, 212] width 10 height 6
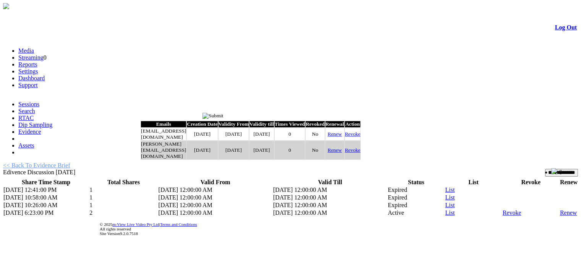
click at [342, 136] on link "Renew" at bounding box center [335, 134] width 14 height 6
type input "*********"
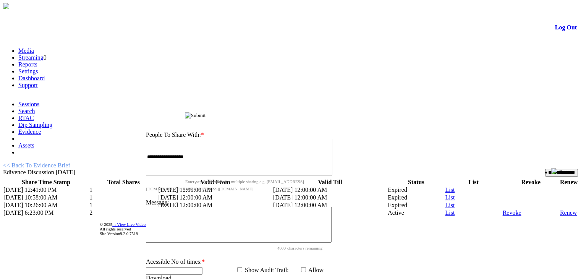
drag, startPoint x: 272, startPoint y: 115, endPoint x: 319, endPoint y: 20, distance: 106.1
click at [319, 110] on div "Share Evidence Brief" at bounding box center [241, 114] width 204 height 8
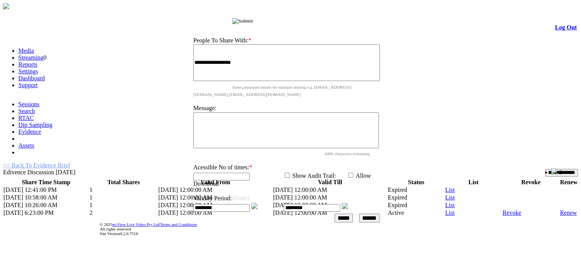
click at [257, 203] on img at bounding box center [254, 206] width 6 height 6
click at [348, 203] on img at bounding box center [345, 206] width 6 height 6
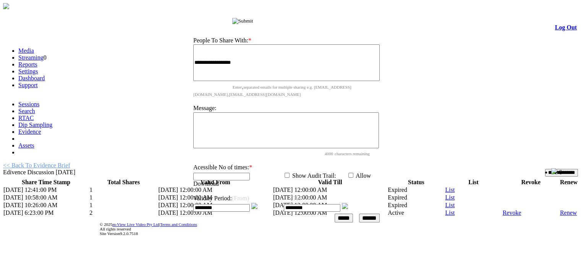
click at [348, 203] on img at bounding box center [345, 206] width 6 height 6
click at [253, 20] on input "image" at bounding box center [242, 21] width 21 height 6
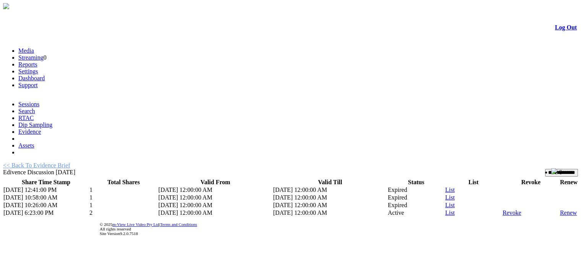
click at [560, 209] on link "Renew" at bounding box center [568, 212] width 17 height 6
select select
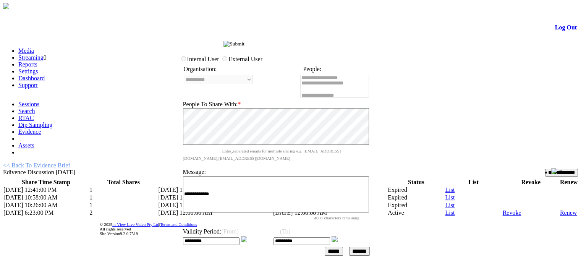
click at [247, 236] on img at bounding box center [244, 239] width 6 height 6
click at [388, 202] on div "**********" at bounding box center [283, 152] width 210 height 210
click at [244, 44] on input "image" at bounding box center [233, 44] width 21 height 6
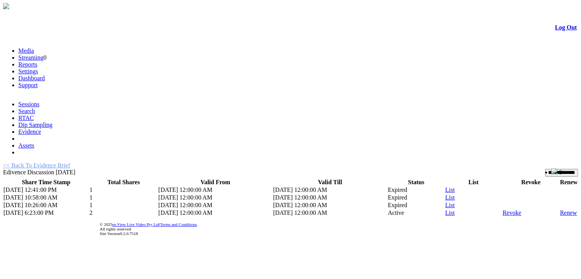
click at [445, 209] on link "List" at bounding box center [450, 212] width 10 height 6
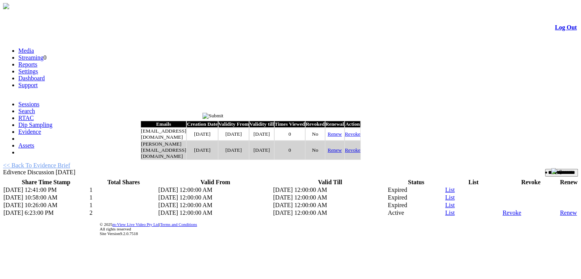
click at [342, 137] on link "Renew" at bounding box center [335, 134] width 14 height 6
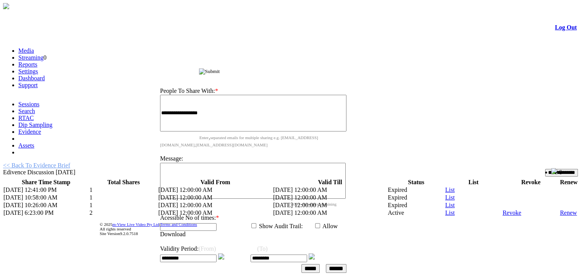
drag, startPoint x: 255, startPoint y: 115, endPoint x: 279, endPoint y: 50, distance: 69.4
click at [199, 68] on span "Share Evidence Brief" at bounding box center [176, 71] width 46 height 6
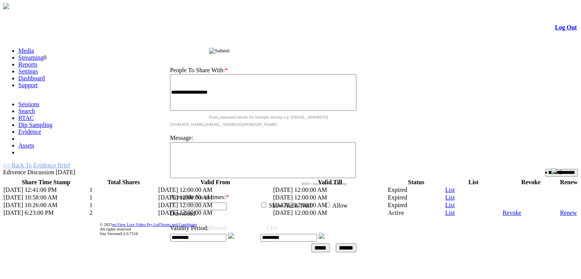
click at [234, 233] on img at bounding box center [231, 236] width 6 height 6
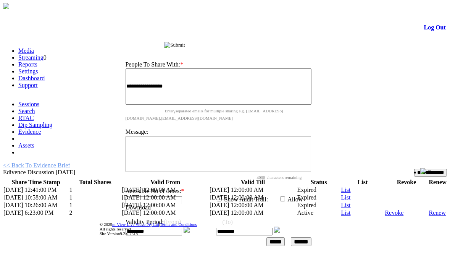
click at [190, 227] on img at bounding box center [187, 230] width 6 height 6
click at [185, 45] on input "image" at bounding box center [174, 45] width 21 height 6
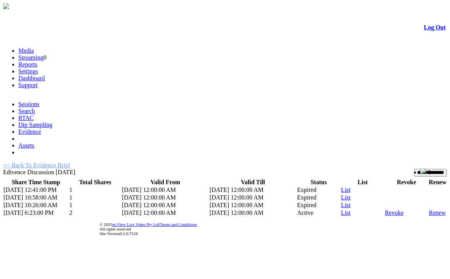
click at [429, 209] on link "Renew" at bounding box center [437, 212] width 17 height 6
select select
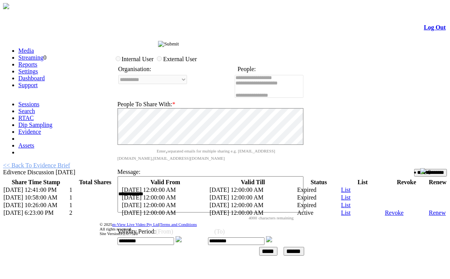
click at [182, 236] on img at bounding box center [179, 239] width 6 height 6
click at [304, 247] on input "******" at bounding box center [294, 251] width 21 height 9
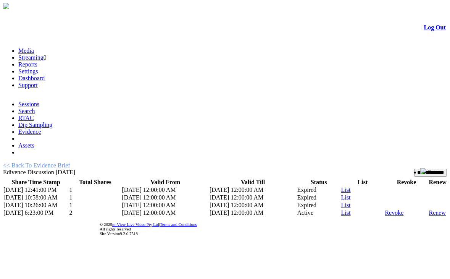
click at [342, 209] on link "List" at bounding box center [347, 212] width 10 height 6
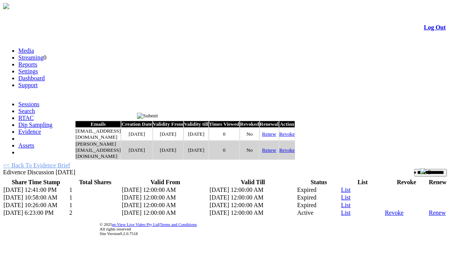
click at [277, 137] on link "Renew" at bounding box center [269, 134] width 14 height 6
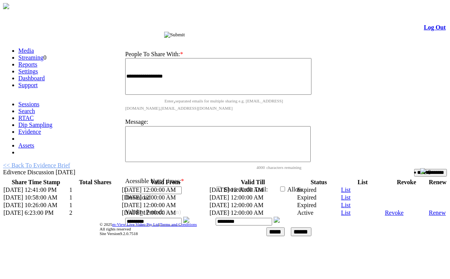
drag, startPoint x: 206, startPoint y: 115, endPoint x: 270, endPoint y: 5, distance: 128.0
click at [270, 30] on div "Share Evidence Brief" at bounding box center [220, 34] width 204 height 8
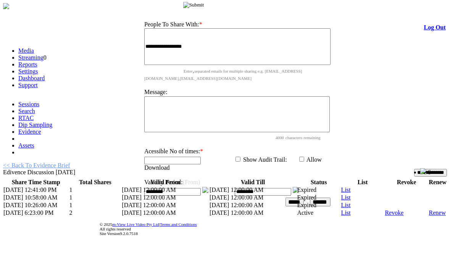
click at [209, 187] on img at bounding box center [205, 190] width 6 height 6
click at [299, 187] on img at bounding box center [296, 190] width 6 height 6
click at [287, 188] on input "*********" at bounding box center [263, 192] width 57 height 8
click at [299, 187] on img at bounding box center [296, 190] width 6 height 6
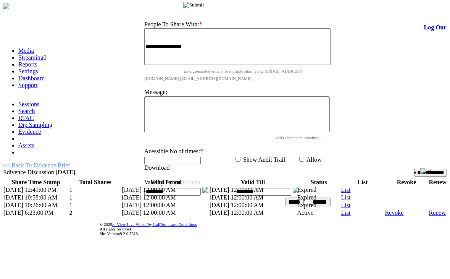
click at [209, 187] on img at bounding box center [205, 190] width 6 height 6
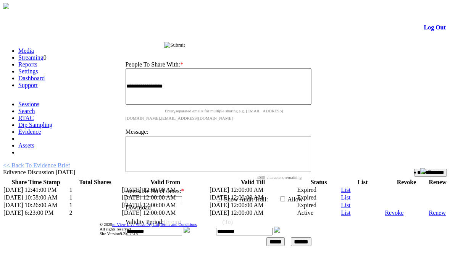
click at [190, 227] on img at bounding box center [187, 230] width 6 height 6
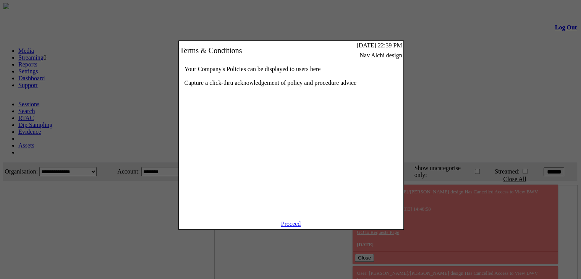
click at [292, 220] on div "Your Company's Policies can be displayed to users here Capture a click-thru ack…" at bounding box center [291, 140] width 225 height 160
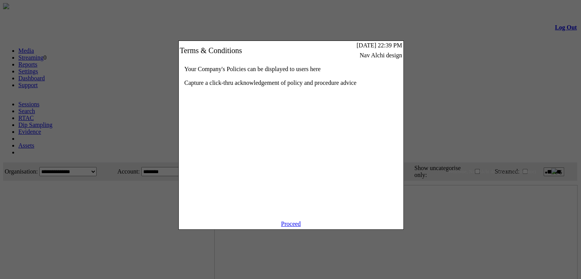
click at [291, 227] on link "Proceed" at bounding box center [291, 223] width 20 height 6
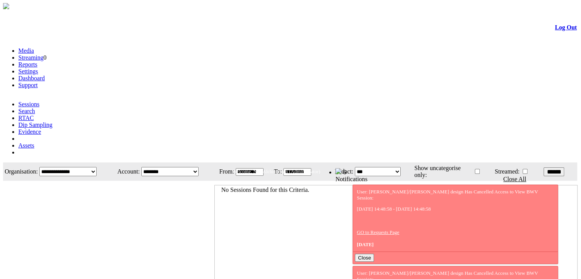
click at [41, 128] on link "Evidence" at bounding box center [29, 131] width 23 height 6
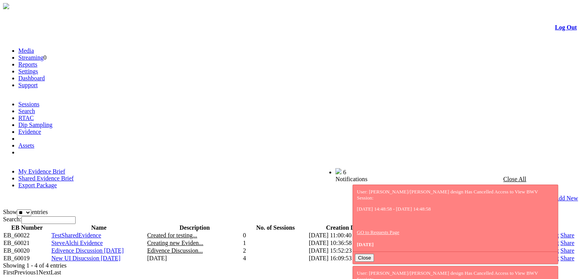
click at [560, 247] on link "Share" at bounding box center [567, 250] width 14 height 6
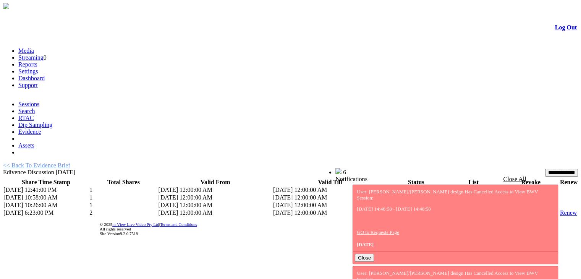
click at [446, 209] on td "List" at bounding box center [473, 213] width 57 height 8
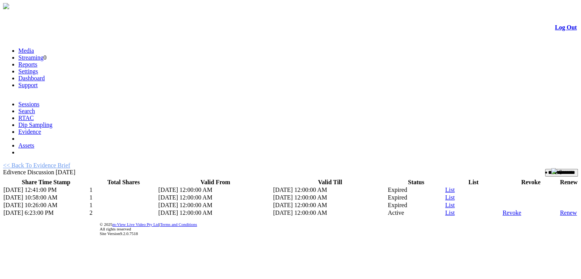
click at [445, 209] on link "List" at bounding box center [450, 212] width 10 height 6
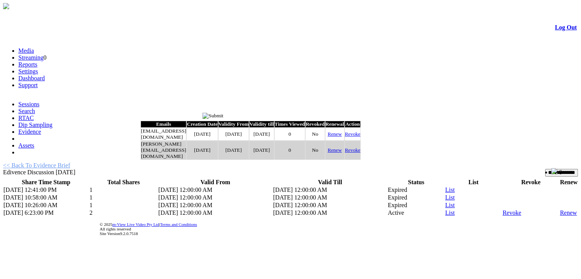
click at [342, 137] on link "Renew" at bounding box center [335, 134] width 14 height 6
type input "*********"
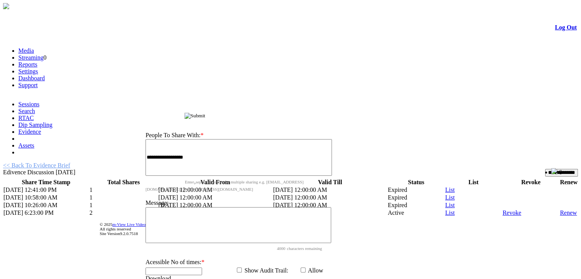
drag, startPoint x: 293, startPoint y: 115, endPoint x: 306, endPoint y: 47, distance: 68.3
click at [306, 111] on div "Share Evidence Brief" at bounding box center [241, 115] width 204 height 8
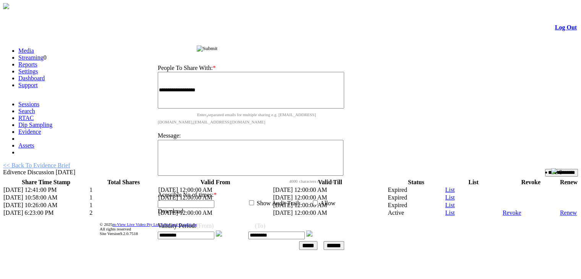
click at [222, 230] on img at bounding box center [219, 233] width 6 height 6
click at [312, 230] on img at bounding box center [309, 233] width 6 height 6
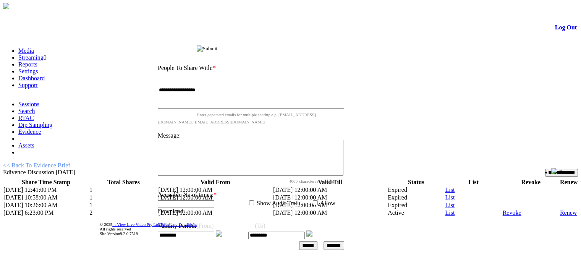
click at [312, 230] on img at bounding box center [309, 233] width 6 height 6
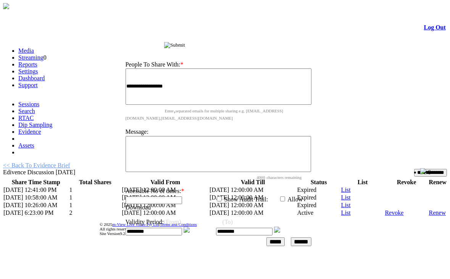
click at [190, 227] on img at bounding box center [187, 230] width 6 height 6
click at [280, 227] on img at bounding box center [277, 230] width 6 height 6
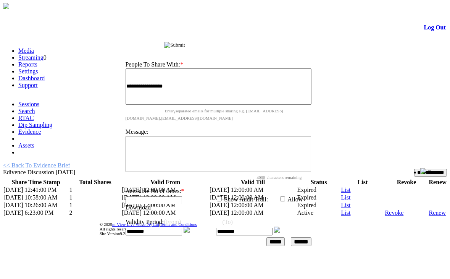
click at [280, 227] on img at bounding box center [277, 230] width 6 height 6
click at [190, 227] on img at bounding box center [187, 230] width 6 height 6
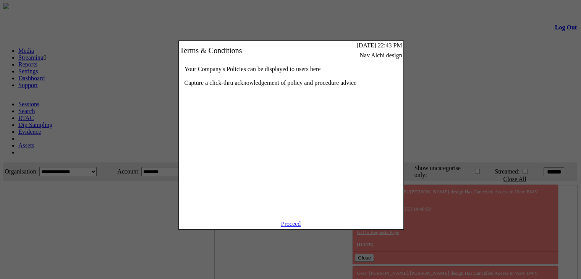
click at [287, 220] on div "Your Company's Policies can be displayed to users here Capture a click-thru ack…" at bounding box center [291, 140] width 225 height 160
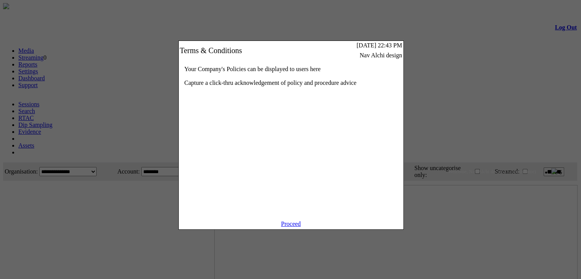
click at [289, 227] on link "Proceed" at bounding box center [291, 223] width 20 height 6
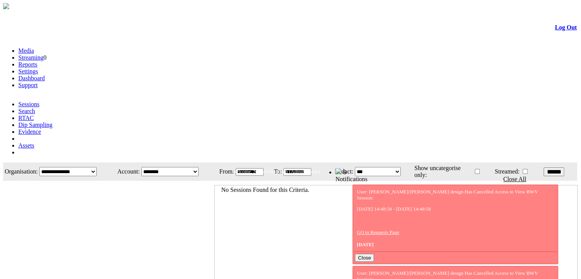
click at [41, 128] on link "Evidence" at bounding box center [29, 131] width 23 height 6
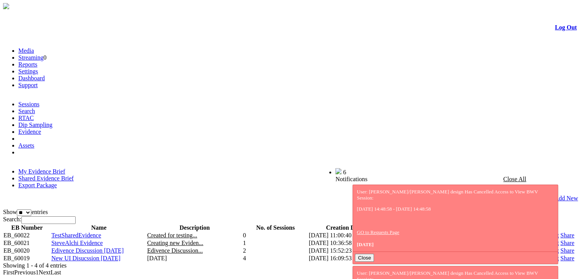
click at [560, 247] on link "Share" at bounding box center [567, 250] width 14 height 6
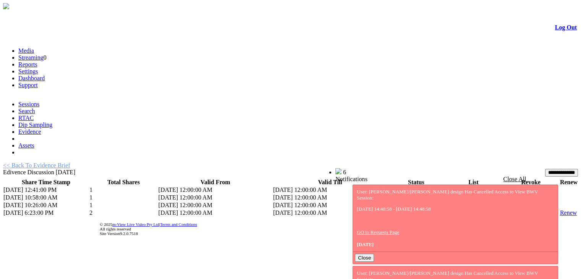
click at [445, 209] on link "List" at bounding box center [450, 212] width 10 height 6
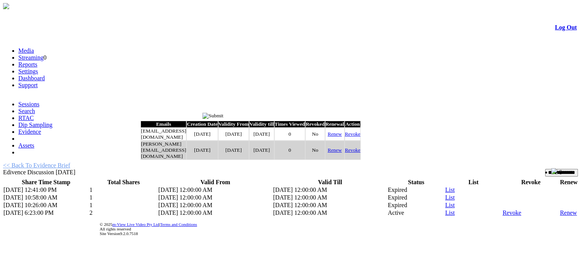
click at [342, 137] on link "Renew" at bounding box center [335, 134] width 14 height 6
type input "*********"
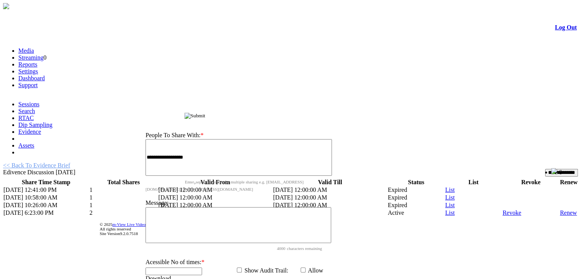
drag, startPoint x: 298, startPoint y: 120, endPoint x: 327, endPoint y: 49, distance: 77.1
click at [327, 111] on div "Share Evidence Brief" at bounding box center [241, 115] width 204 height 8
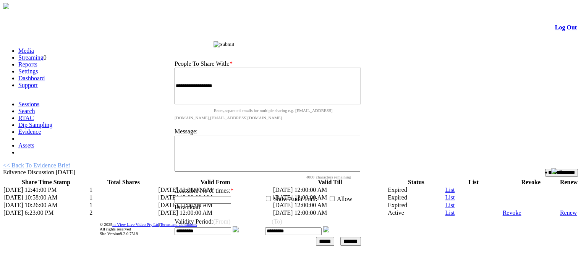
click at [239, 226] on img at bounding box center [236, 229] width 6 height 6
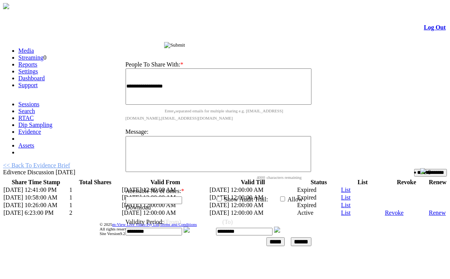
click at [190, 227] on img at bounding box center [187, 230] width 6 height 6
click at [185, 46] on input "image" at bounding box center [174, 45] width 21 height 6
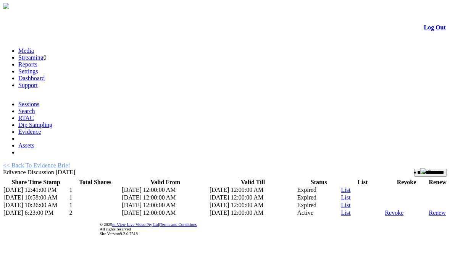
click at [429, 209] on link "Renew" at bounding box center [437, 212] width 17 height 6
select select
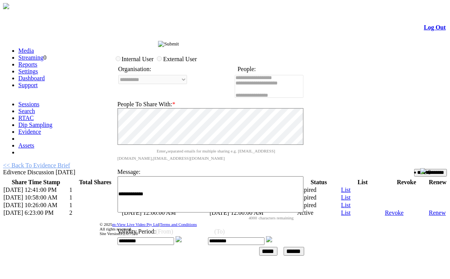
click at [182, 236] on img at bounding box center [179, 239] width 6 height 6
click at [179, 47] on input "image" at bounding box center [168, 44] width 21 height 6
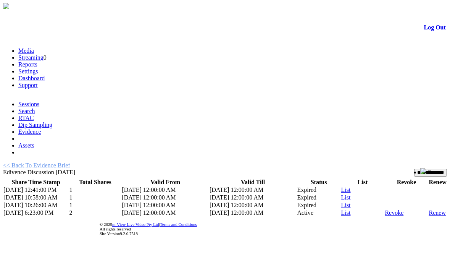
click at [342, 209] on link "List" at bounding box center [347, 212] width 10 height 6
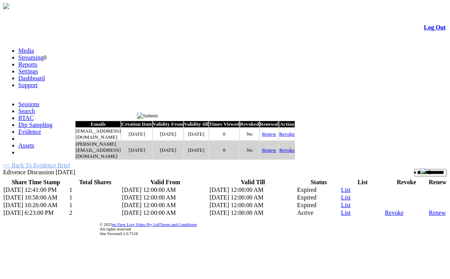
click at [277, 137] on link "Renew" at bounding box center [269, 134] width 14 height 6
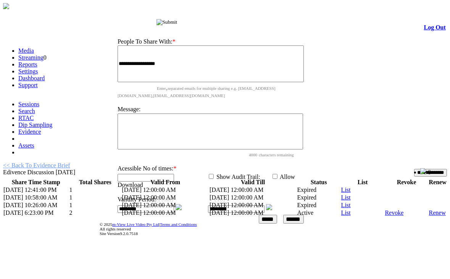
drag, startPoint x: 215, startPoint y: 115, endPoint x: 255, endPoint y: 17, distance: 106.6
click at [255, 17] on div "Share Evidence Brief" at bounding box center [213, 21] width 204 height 8
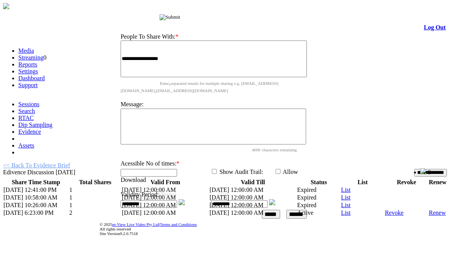
click at [185, 199] on img at bounding box center [182, 202] width 6 height 6
click at [275, 199] on img at bounding box center [272, 202] width 6 height 6
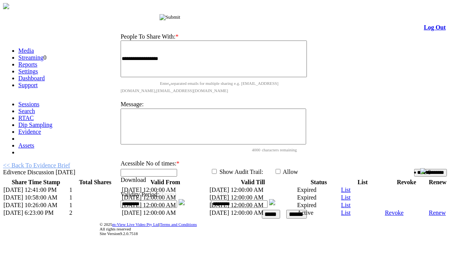
click at [307, 210] on input "******" at bounding box center [297, 214] width 21 height 9
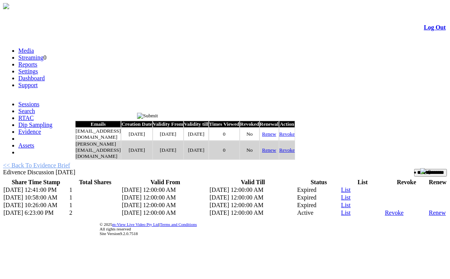
click at [158, 115] on input "image" at bounding box center [147, 116] width 21 height 6
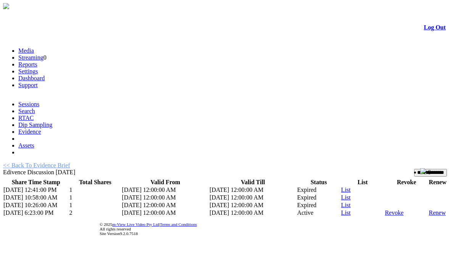
click at [429, 209] on link "Renew" at bounding box center [437, 212] width 17 height 6
select select
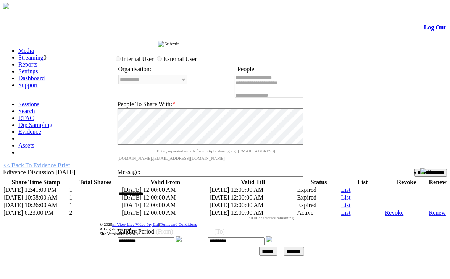
click at [182, 236] on img at bounding box center [179, 239] width 6 height 6
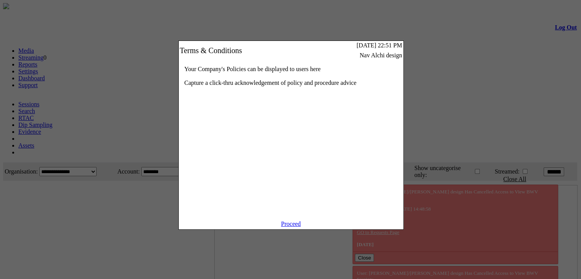
click at [291, 227] on link "Proceed" at bounding box center [291, 223] width 20 height 6
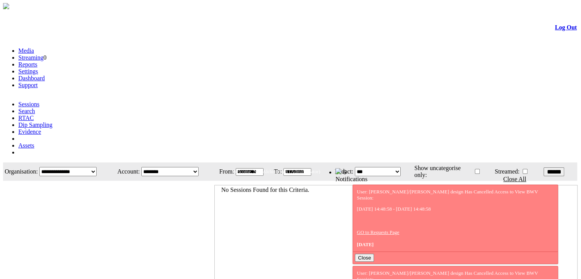
click at [41, 128] on link "Evidence" at bounding box center [29, 131] width 23 height 6
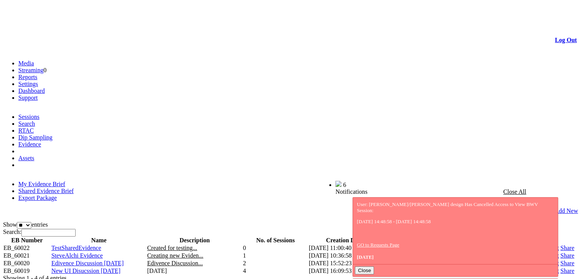
click at [560, 260] on link "Share" at bounding box center [567, 263] width 14 height 6
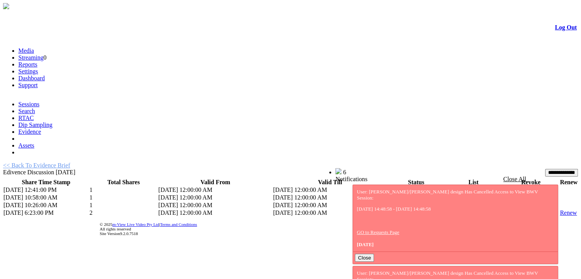
click at [445, 209] on link "List" at bounding box center [450, 212] width 10 height 6
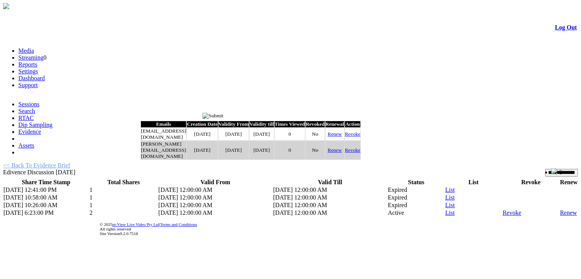
click at [342, 137] on link "Renew" at bounding box center [335, 134] width 14 height 6
type input "*********"
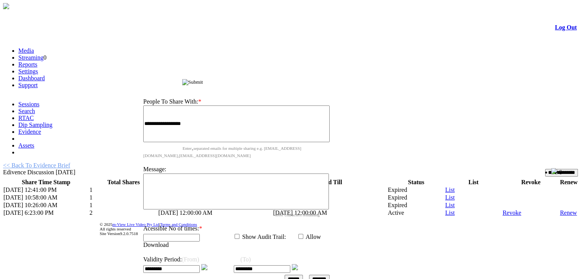
drag, startPoint x: 315, startPoint y: 115, endPoint x: 315, endPoint y: 49, distance: 65.3
click at [315, 77] on div "Share Evidence Brief" at bounding box center [238, 81] width 204 height 8
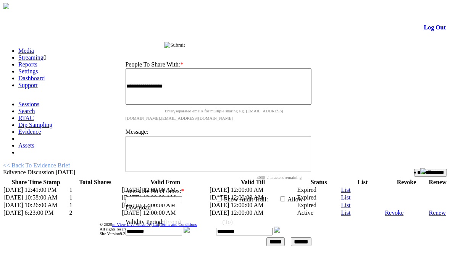
click at [190, 227] on img at bounding box center [187, 230] width 6 height 6
click at [280, 227] on img at bounding box center [277, 230] width 6 height 6
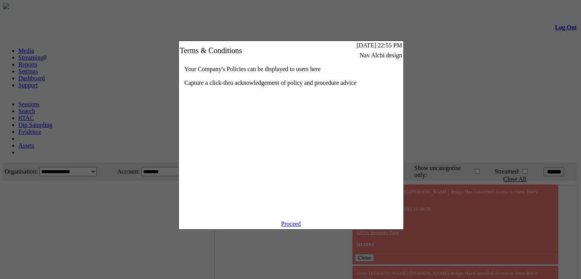
click at [289, 227] on link "Proceed" at bounding box center [291, 223] width 20 height 6
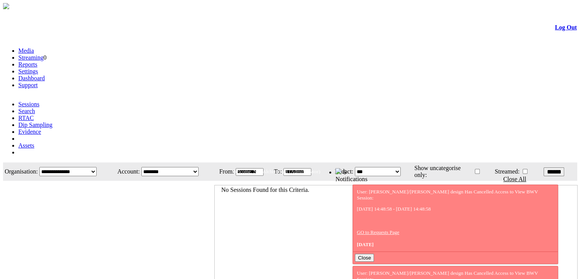
click at [41, 128] on link "Evidence" at bounding box center [29, 131] width 23 height 6
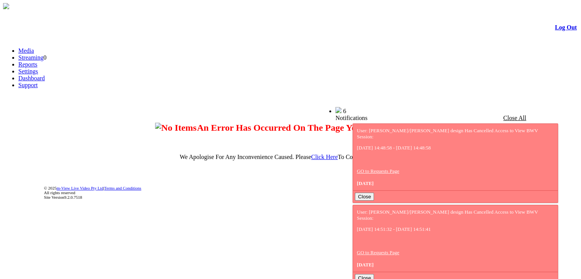
click at [34, 47] on link "Media" at bounding box center [26, 50] width 16 height 6
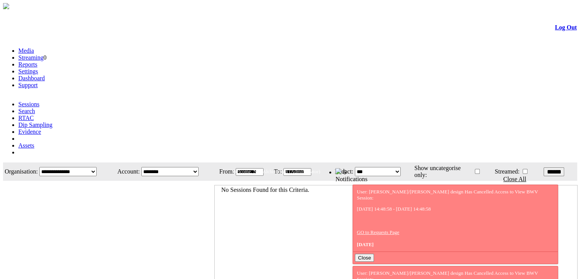
click at [41, 128] on link "Evidence" at bounding box center [29, 131] width 23 height 6
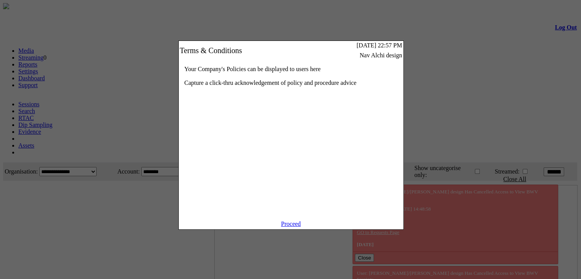
click at [288, 227] on link "Proceed" at bounding box center [291, 223] width 20 height 6
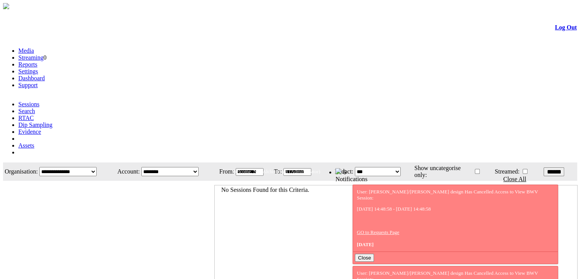
click at [41, 128] on link "Evidence" at bounding box center [29, 131] width 23 height 6
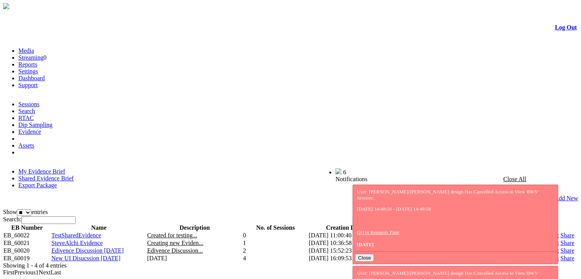
click at [560, 247] on link "Share" at bounding box center [567, 250] width 14 height 6
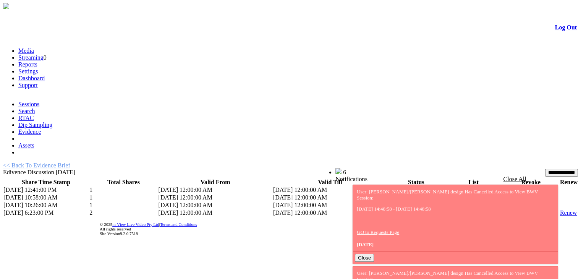
click at [446, 209] on td "List" at bounding box center [473, 213] width 57 height 8
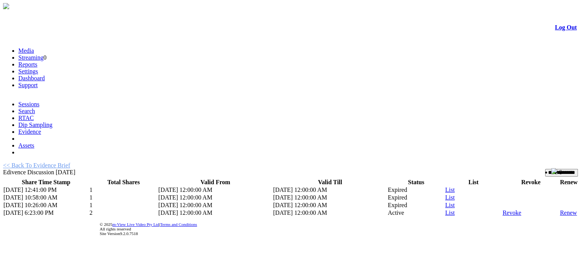
click at [445, 209] on link "List" at bounding box center [450, 212] width 10 height 6
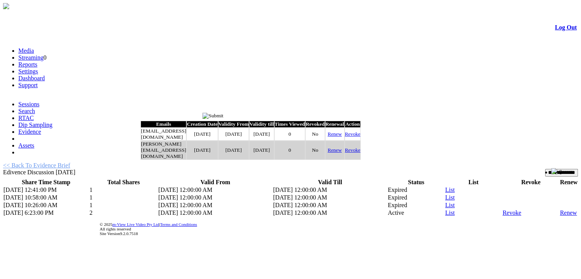
click at [342, 136] on link "Renew" at bounding box center [335, 134] width 14 height 6
type input "*********"
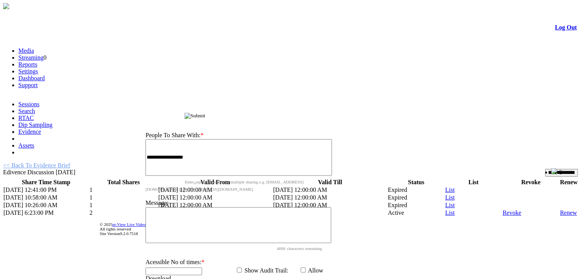
drag, startPoint x: 300, startPoint y: 118, endPoint x: 309, endPoint y: 40, distance: 78.9
click at [309, 111] on div "Share Evidence Brief" at bounding box center [241, 115] width 204 height 8
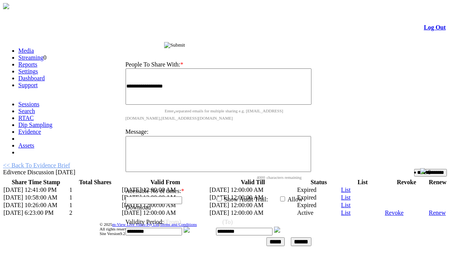
click at [190, 227] on img at bounding box center [187, 230] width 6 height 6
click at [280, 227] on img at bounding box center [277, 230] width 6 height 6
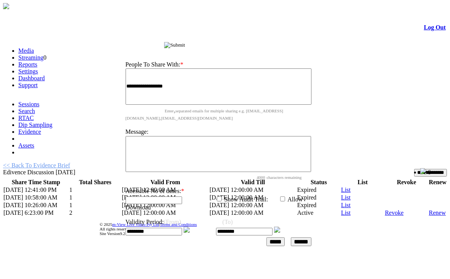
click at [181, 228] on input "*********" at bounding box center [154, 232] width 57 height 8
click at [190, 227] on img at bounding box center [187, 230] width 6 height 6
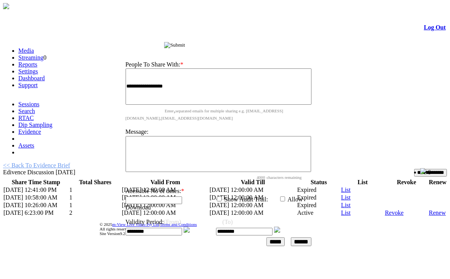
click at [190, 227] on img at bounding box center [187, 230] width 6 height 6
click at [311, 237] on input "******" at bounding box center [301, 241] width 21 height 9
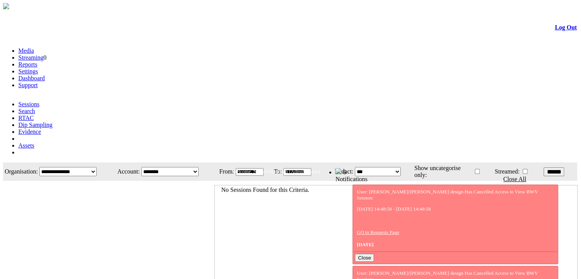
click at [41, 128] on link "Evidence" at bounding box center [29, 131] width 23 height 6
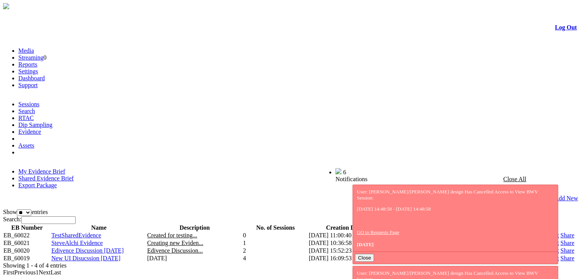
click at [560, 247] on link "Share" at bounding box center [567, 250] width 14 height 6
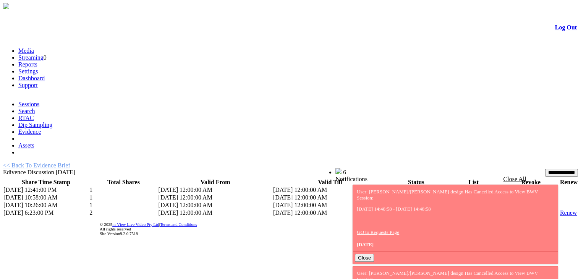
click at [445, 209] on td "List" at bounding box center [473, 213] width 57 height 8
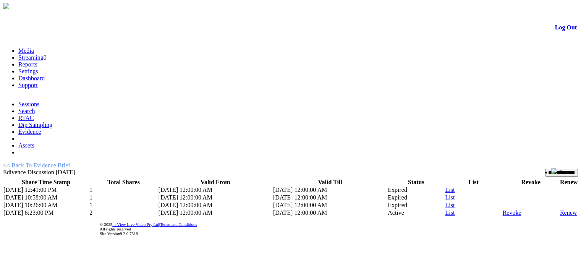
click at [445, 209] on link "List" at bounding box center [450, 212] width 10 height 6
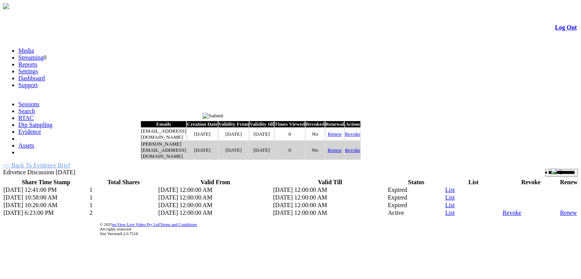
click at [342, 137] on link "Renew" at bounding box center [335, 134] width 14 height 6
type input "*********"
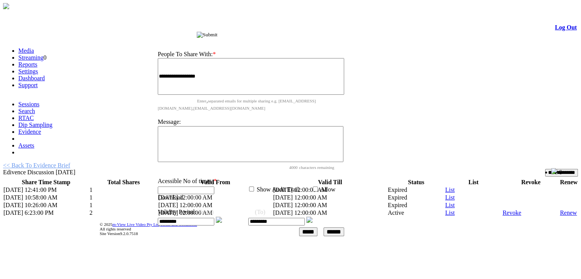
drag, startPoint x: 291, startPoint y: 116, endPoint x: 304, endPoint y: 33, distance: 83.9
click at [304, 33] on div "Share Evidence Brief" at bounding box center [253, 34] width 204 height 8
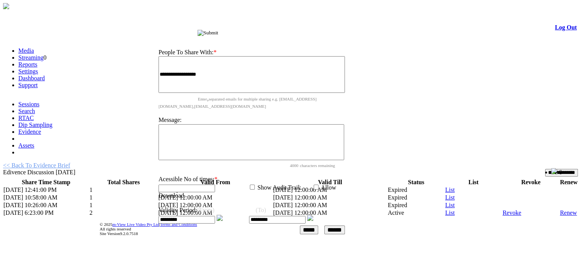
click at [223, 215] on img at bounding box center [220, 218] width 6 height 6
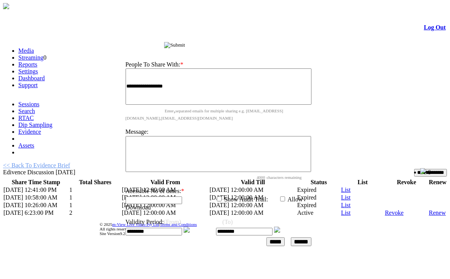
click at [190, 227] on img at bounding box center [187, 230] width 6 height 6
click at [287, 212] on td "Validity Period: (From) (To) ********* *********" at bounding box center [218, 224] width 187 height 24
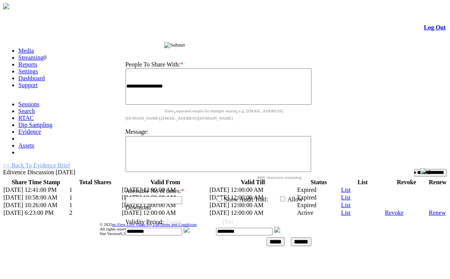
click at [280, 227] on img at bounding box center [277, 230] width 6 height 6
click at [308, 237] on input "******" at bounding box center [301, 241] width 21 height 9
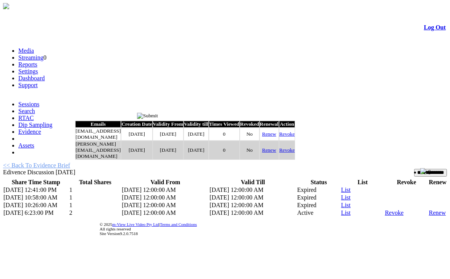
click at [277, 137] on link "Renew" at bounding box center [269, 134] width 14 height 6
type input "*********"
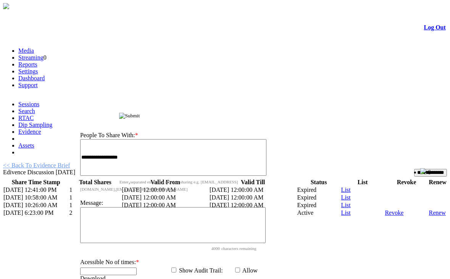
drag, startPoint x: 231, startPoint y: 113, endPoint x: 257, endPoint y: 58, distance: 61.5
click at [257, 111] on div "Share Evidence Brief" at bounding box center [175, 115] width 204 height 8
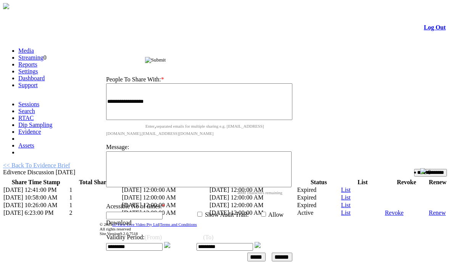
click at [170, 242] on img at bounding box center [167, 245] width 6 height 6
